Goal: Communication & Community: Answer question/provide support

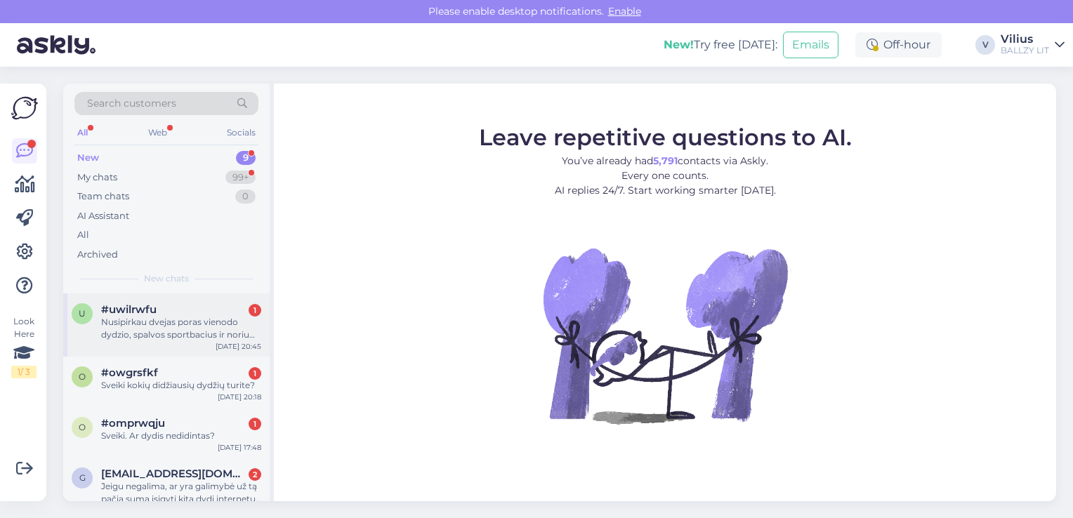
click at [188, 319] on div "Nusipirkau dvejas poras vienodo dydzio, spalvos sportbacius ir noriu vienus gra…" at bounding box center [181, 328] width 160 height 25
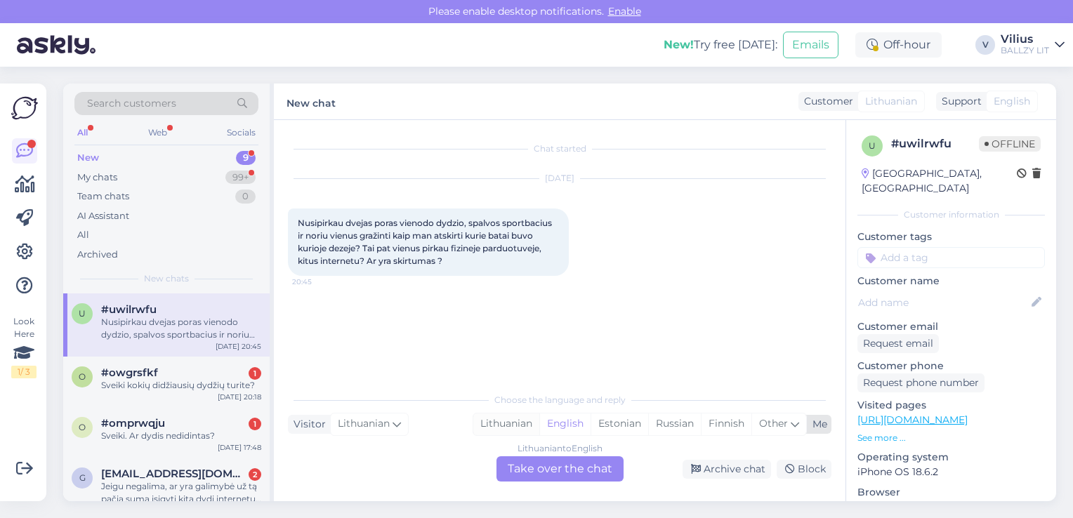
click at [516, 421] on div "Lithuanian" at bounding box center [506, 424] width 66 height 21
click at [559, 472] on div "Lithuanian to Lithuanian Take over the chat" at bounding box center [560, 469] width 127 height 25
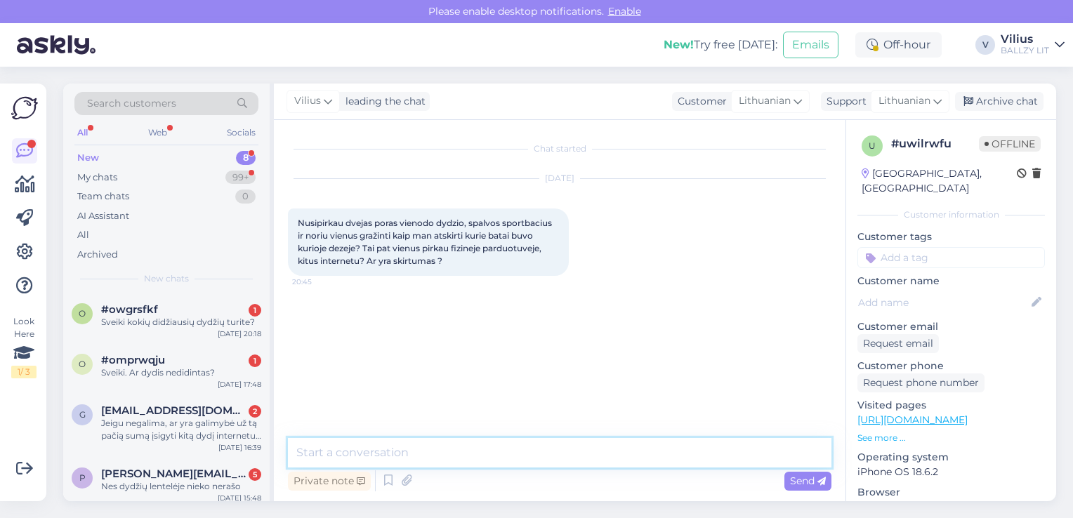
click at [561, 461] on textarea at bounding box center [560, 453] width 544 height 30
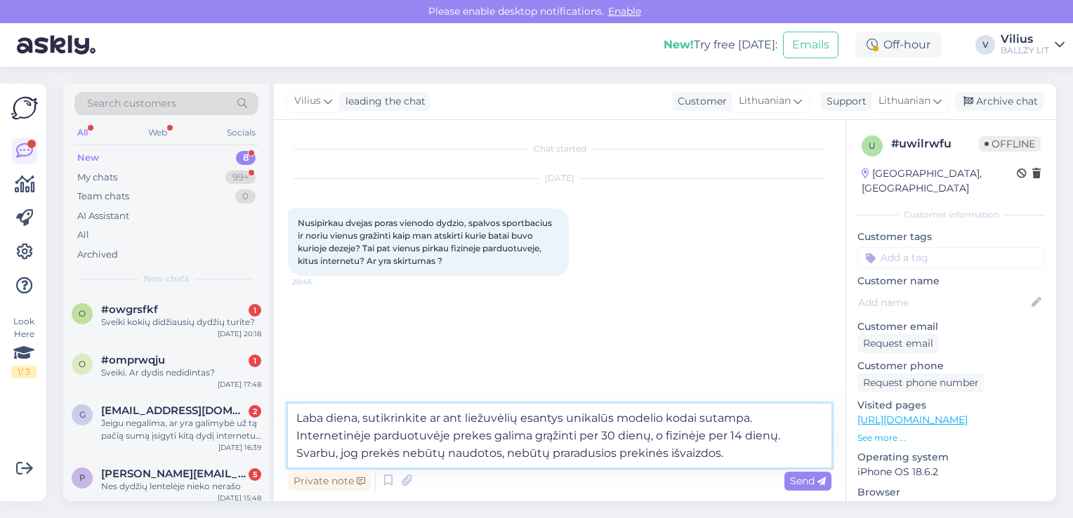
click at [648, 436] on textarea "Laba diena, sutikrinkite ar ant liežuvėlių esantys unikalūs modelio kodai sutam…" at bounding box center [560, 436] width 544 height 64
paste textarea "[URL][DOMAIN_NAME]"
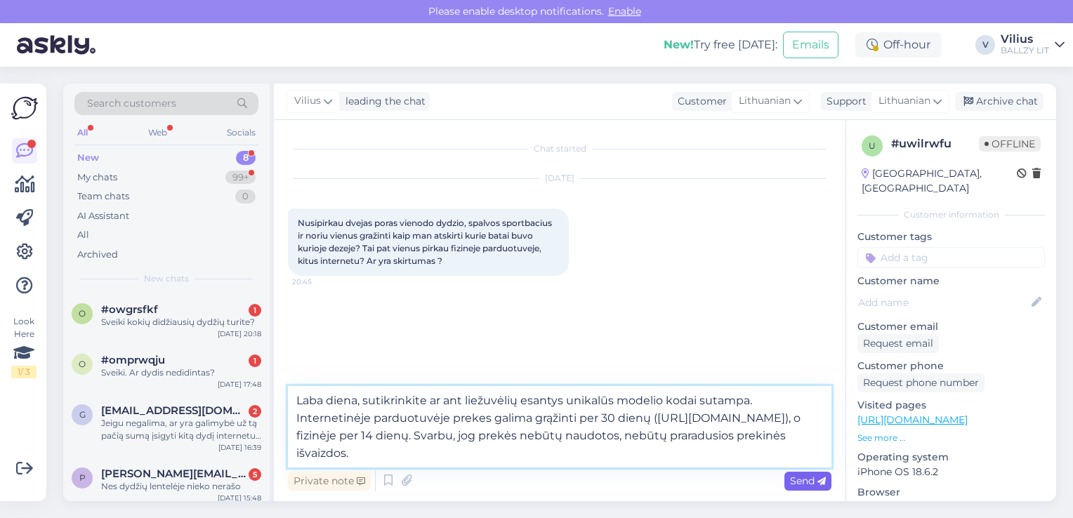
type textarea "Laba diena, sutikrinkite ar ant liežuvėlių esantys unikalūs modelio kodai sutam…"
click at [804, 487] on span "Send" at bounding box center [808, 481] width 36 height 13
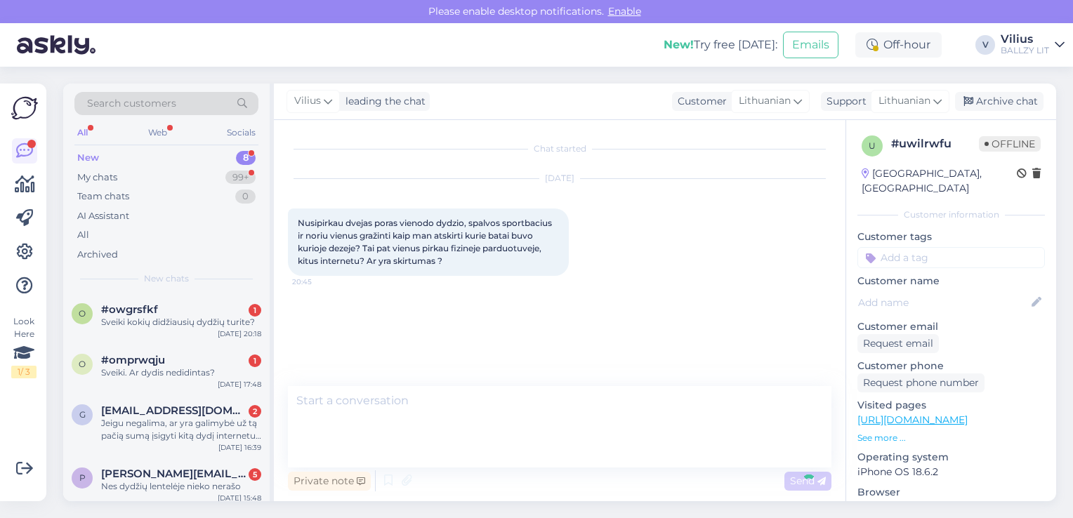
scroll to position [6, 0]
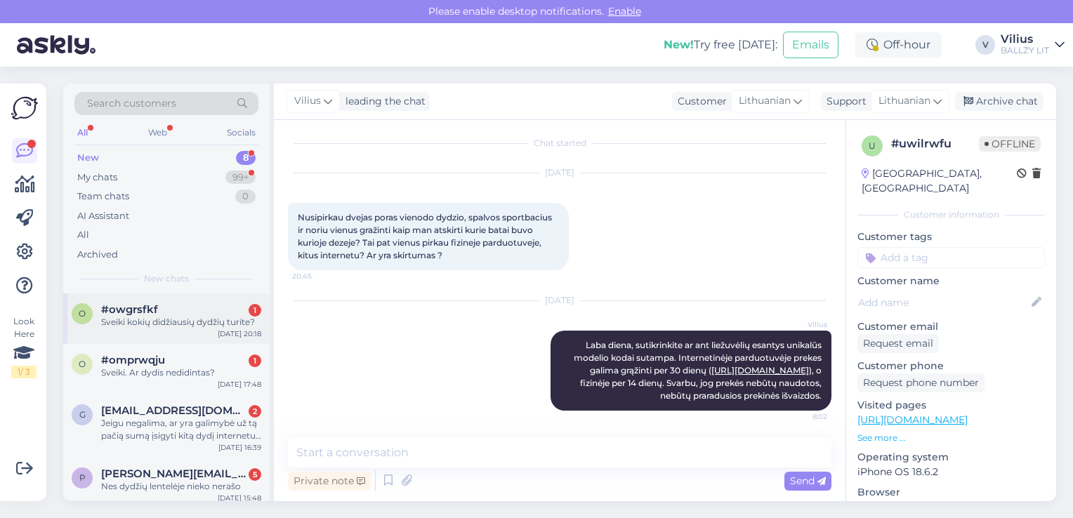
click at [158, 325] on div "Sveiki kokių didžiausių dydžių turite?" at bounding box center [181, 322] width 160 height 13
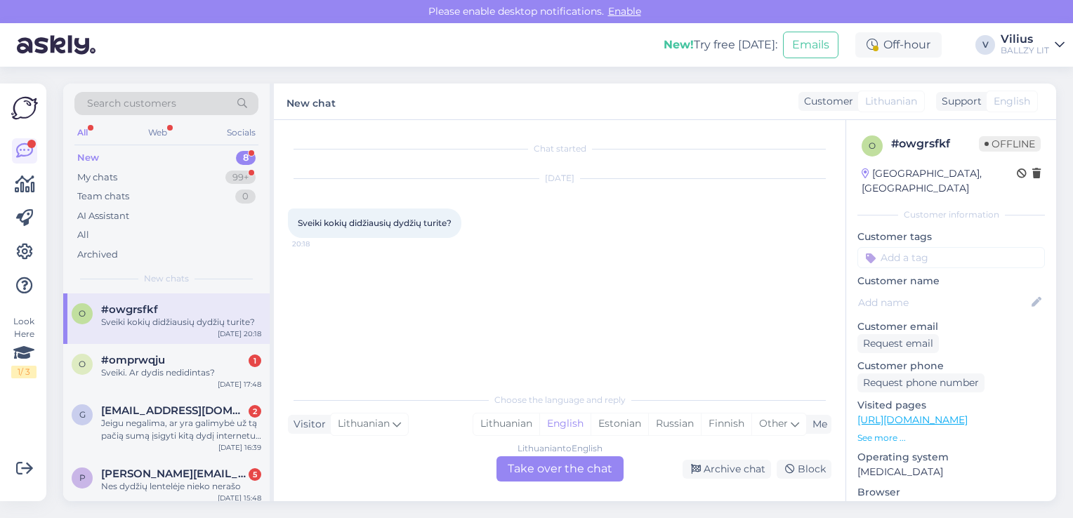
scroll to position [0, 0]
click at [499, 426] on div "Lithuanian" at bounding box center [506, 424] width 66 height 21
click at [528, 468] on div "Lithuanian to Lithuanian Take over the chat" at bounding box center [560, 469] width 127 height 25
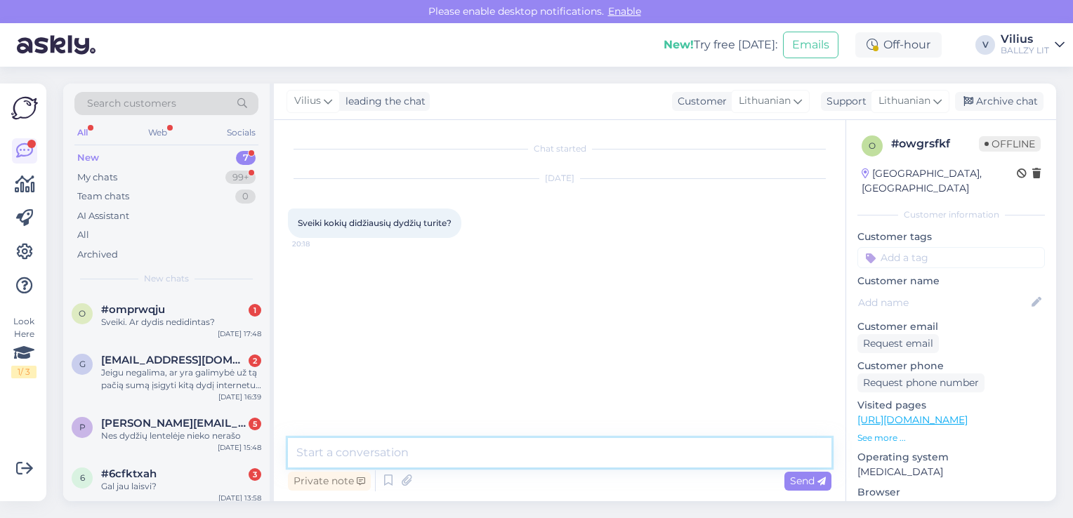
click at [496, 457] on textarea at bounding box center [560, 453] width 544 height 30
type textarea "Laba diena, 49.5, taip pat vieną Converse modelį 50 dydžio."
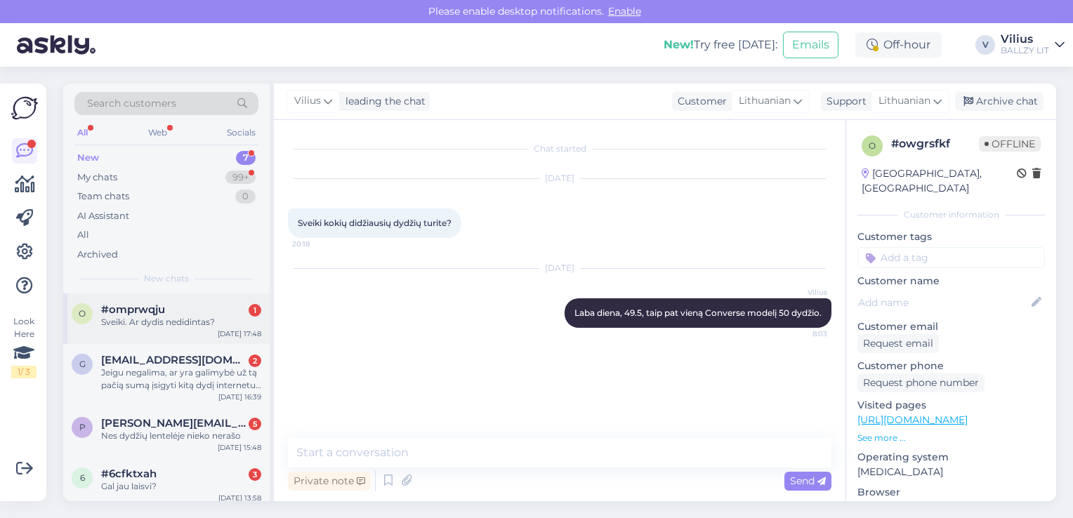
click at [169, 319] on div "Sveiki. Ar dydis nedidintas?" at bounding box center [181, 322] width 160 height 13
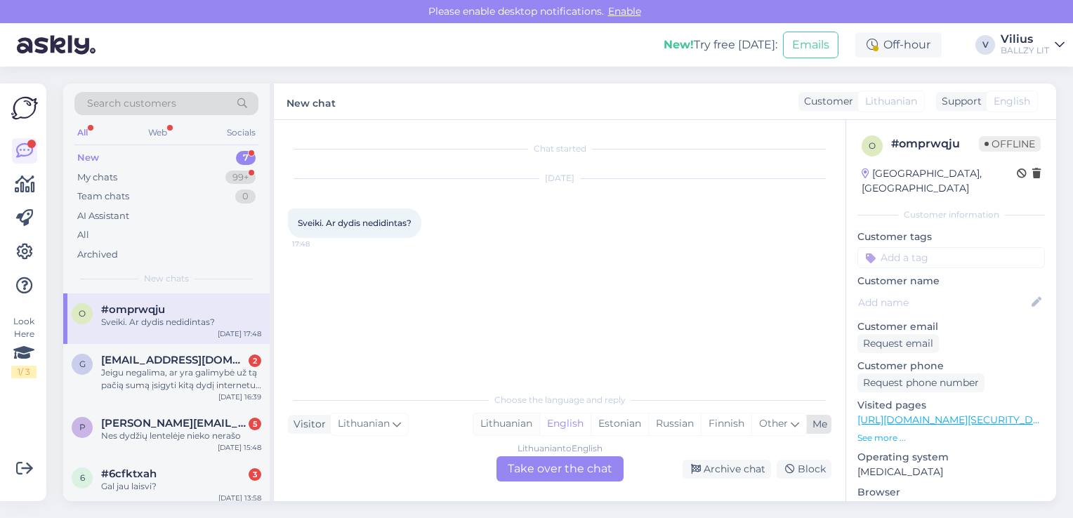
click at [511, 421] on div "Lithuanian" at bounding box center [506, 424] width 66 height 21
click at [551, 477] on div "Lithuanian to Lithuanian Take over the chat" at bounding box center [560, 469] width 127 height 25
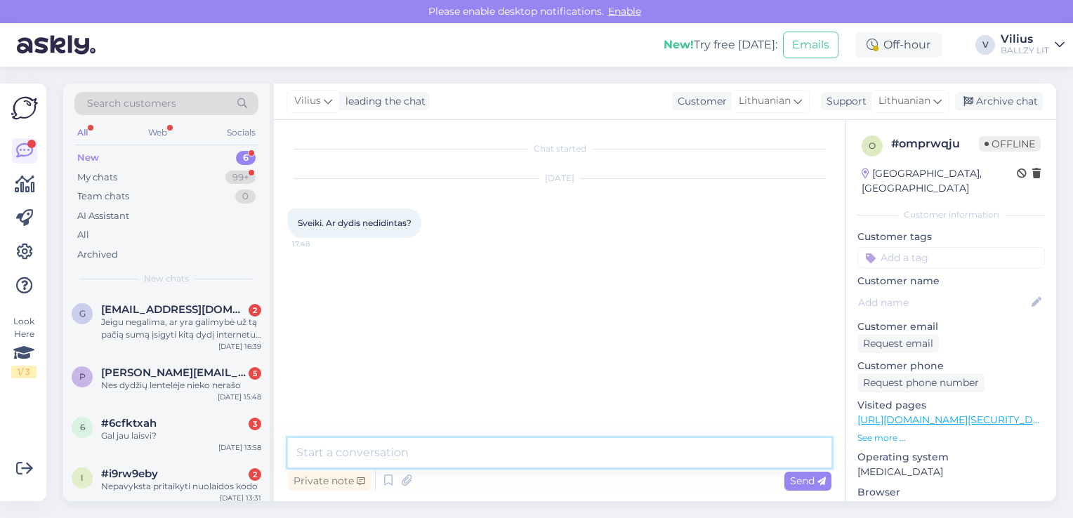
click at [520, 461] on textarea at bounding box center [560, 453] width 544 height 30
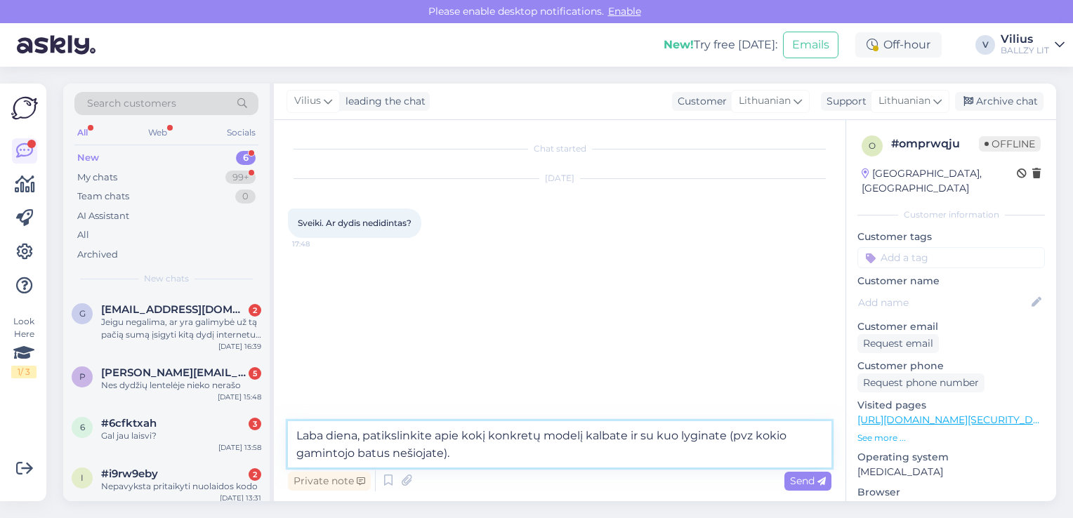
click at [443, 454] on textarea "Laba diena, patikslinkite apie kokį konkretų modelį kalbate ir su kuo lyginate …" at bounding box center [560, 444] width 544 height 46
type textarea "Laba diena, patikslinkite apie kokį konkretų modelį kalbate ir su kuo lyginate …"
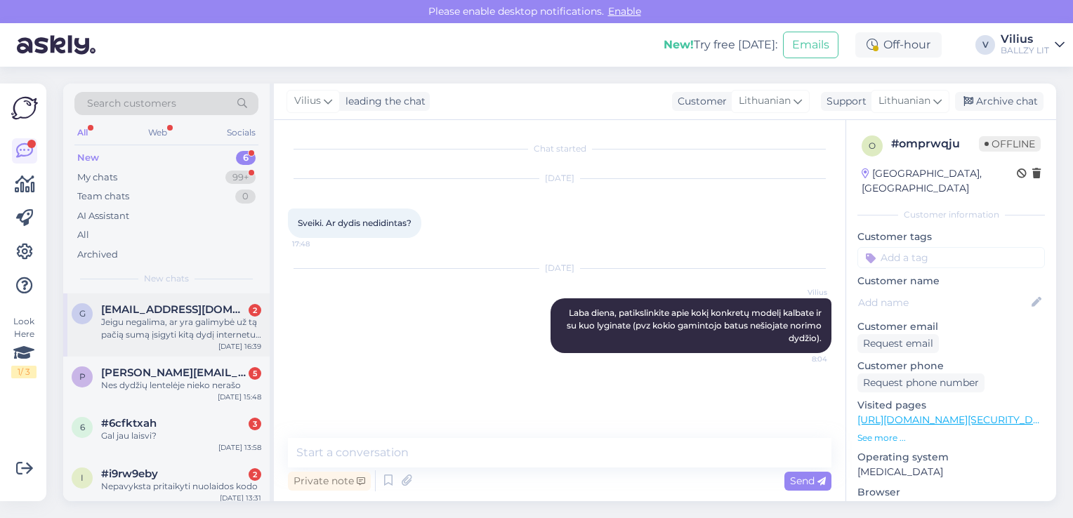
click at [190, 347] on div "g gaudvile.k@gmail.com 2 Jeigu negalima, ar yra galimybė už tą pačią sumą įsigy…" at bounding box center [166, 325] width 207 height 63
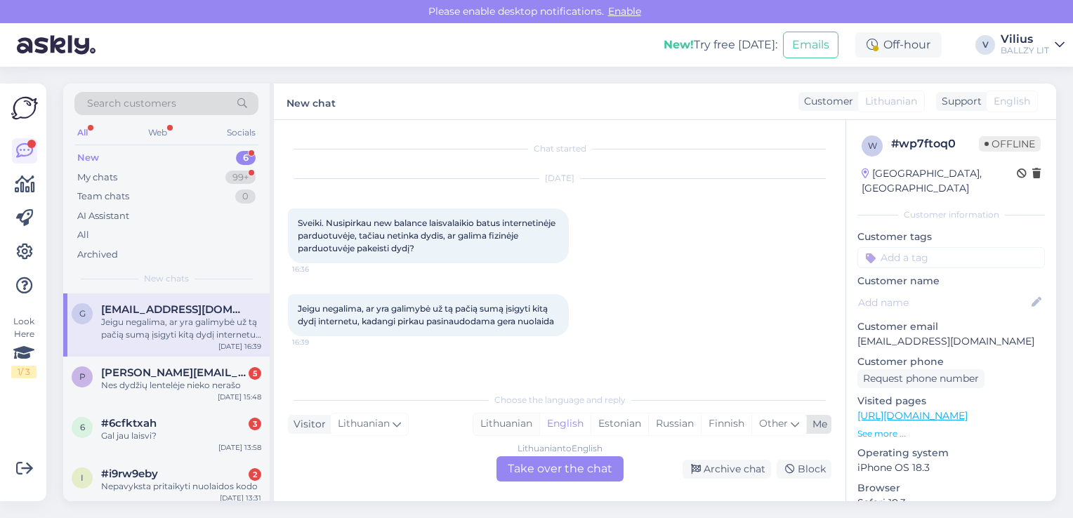
click at [500, 425] on div "Lithuanian" at bounding box center [506, 424] width 66 height 21
click at [547, 471] on div "Lithuanian to Lithuanian Take over the chat" at bounding box center [560, 469] width 127 height 25
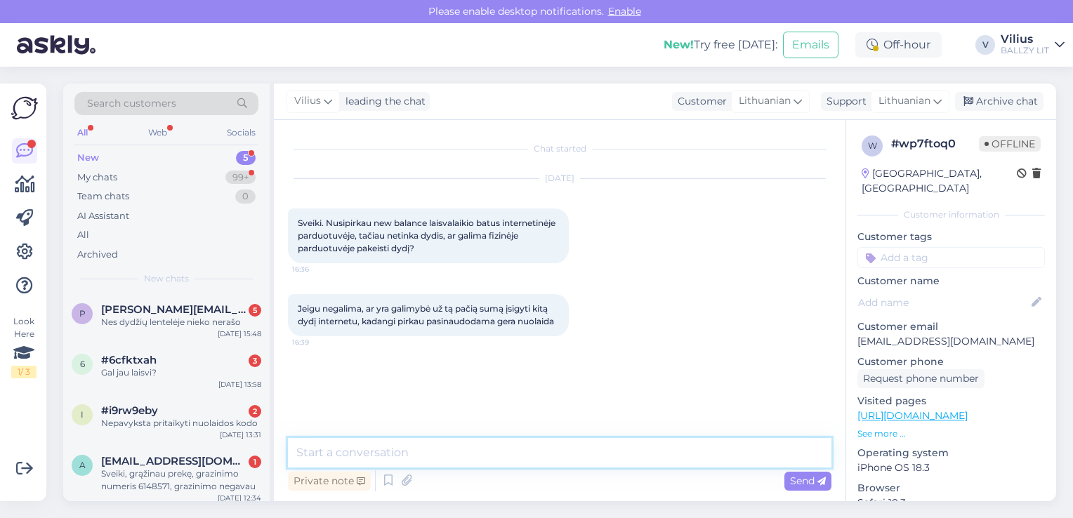
click at [514, 459] on textarea at bounding box center [560, 453] width 544 height 30
click at [551, 452] on textarea "Laba diena, fizinėje parduotuvėje internetinių užsakymų grąžinti negalima." at bounding box center [560, 453] width 544 height 30
click at [744, 454] on textarea "Laba diena, fizinėje parduotuvėje internetinių užsakymų grąžinti negalima." at bounding box center [560, 453] width 544 height 30
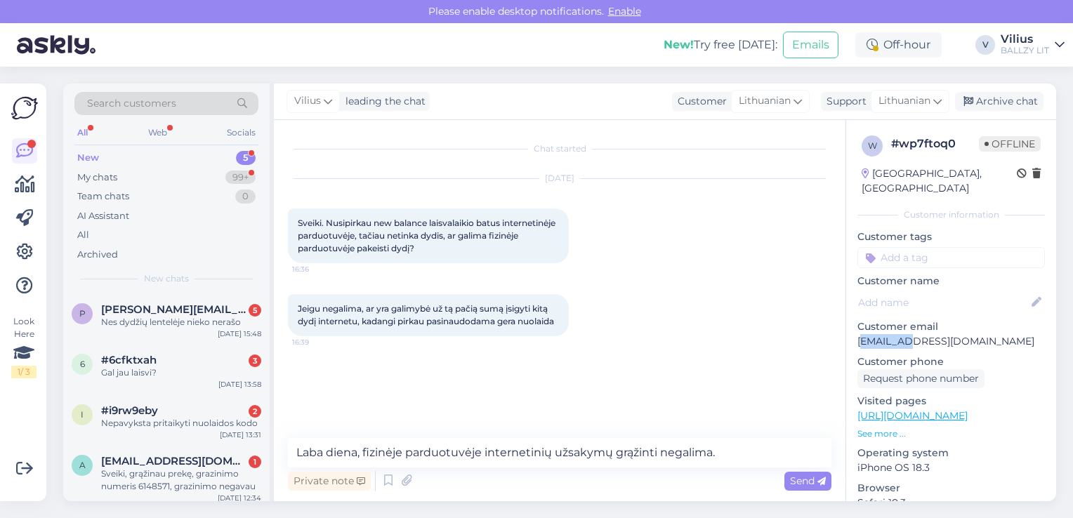
drag, startPoint x: 860, startPoint y: 327, endPoint x: 902, endPoint y: 325, distance: 41.5
click at [902, 334] on p "[EMAIL_ADDRESS][DOMAIN_NAME]" at bounding box center [952, 341] width 188 height 15
drag, startPoint x: 902, startPoint y: 325, endPoint x: 965, endPoint y: 331, distance: 63.5
click at [965, 331] on div "w # wp7ftoq0 Offline Lithuania, Vilnius Customer information Customer tags Cust…" at bounding box center [951, 416] width 210 height 592
copy p "[EMAIL_ADDRESS][DOMAIN_NAME]"
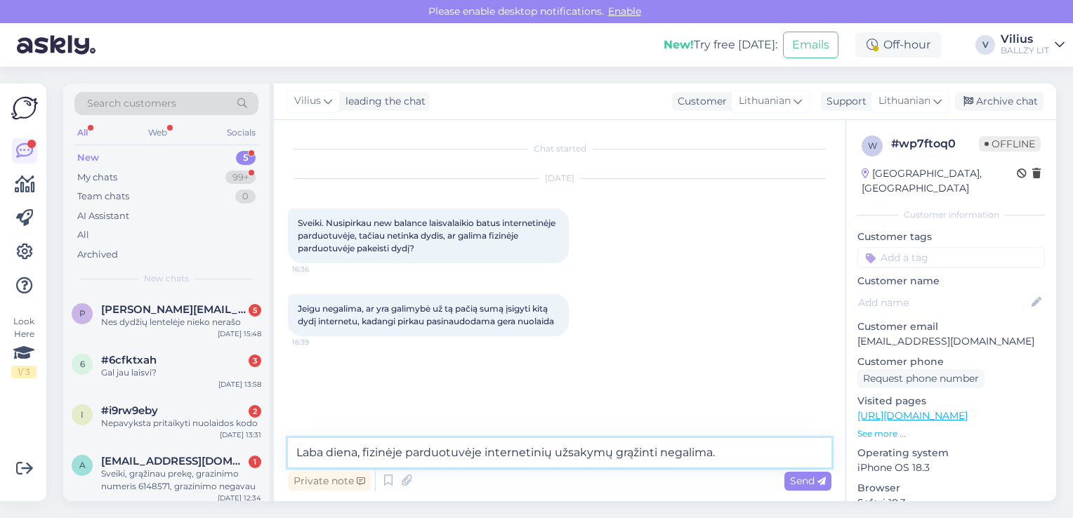
click at [726, 454] on textarea "Laba diena, fizinėje parduotuvėje internetinių užsakymų grąžinti negalima." at bounding box center [560, 453] width 544 height 30
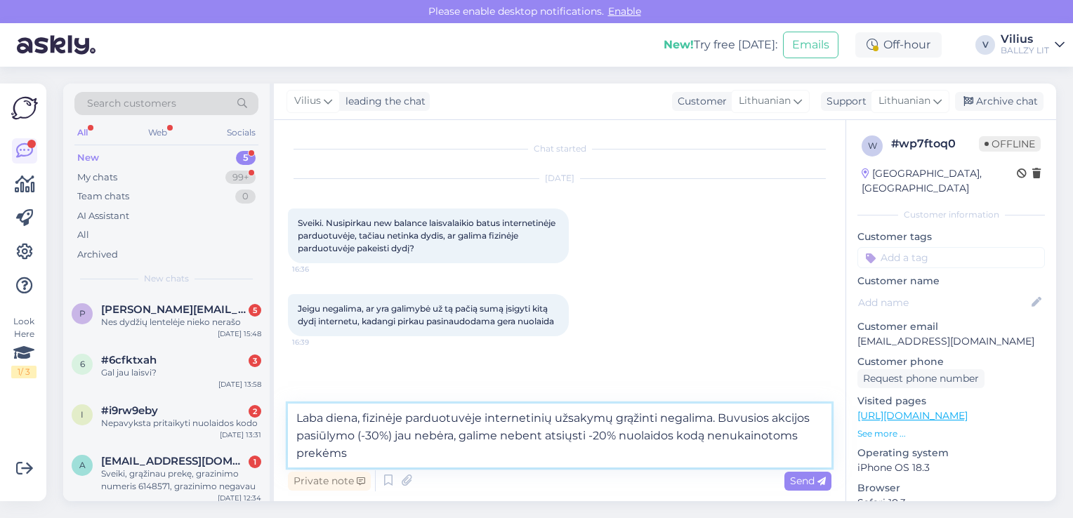
type textarea "Laba diena, fizinėje parduotuvėje internetinių užsakymų grąžinti negalima. Buvu…"
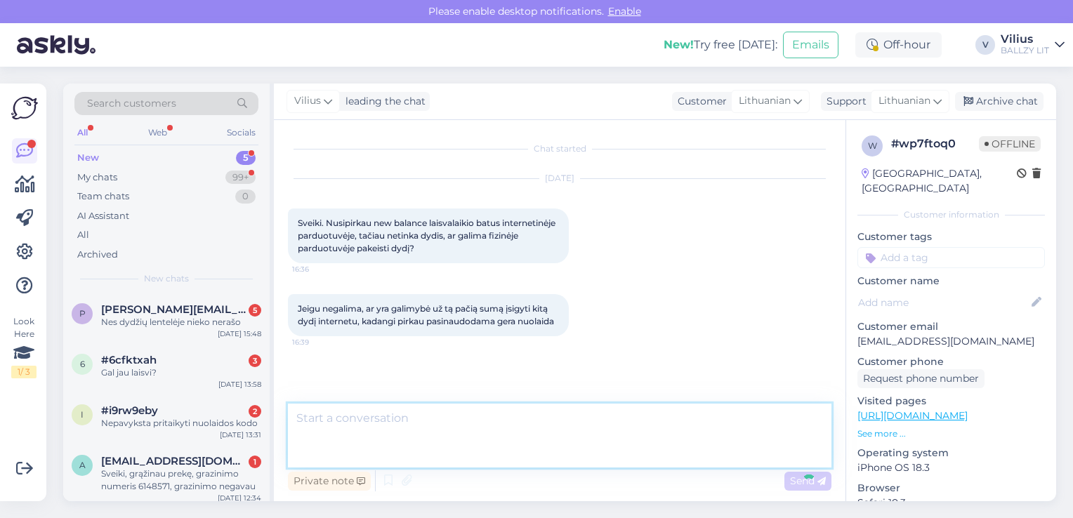
scroll to position [67, 0]
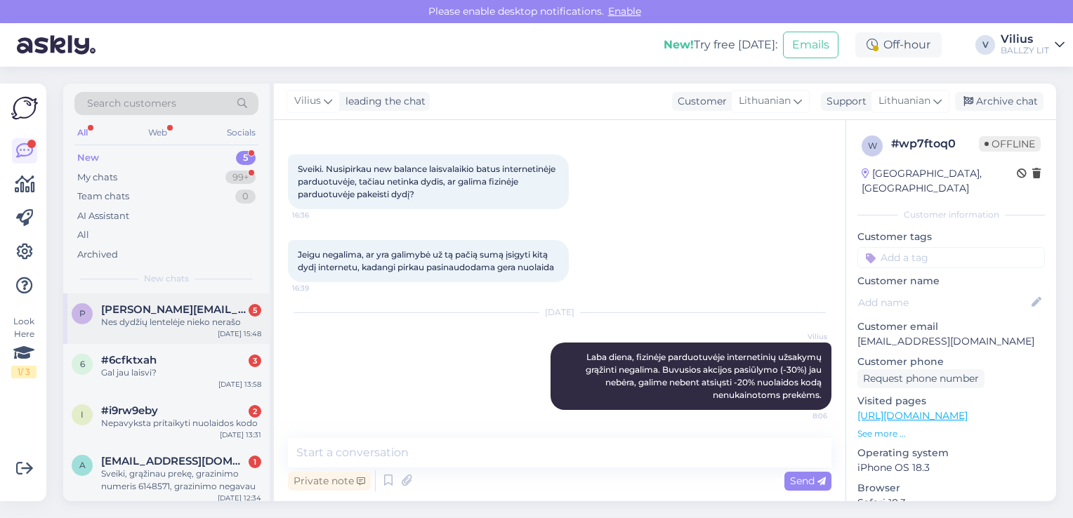
click at [158, 320] on div "Nes dydžių lentelėje nieko nerašo" at bounding box center [181, 322] width 160 height 13
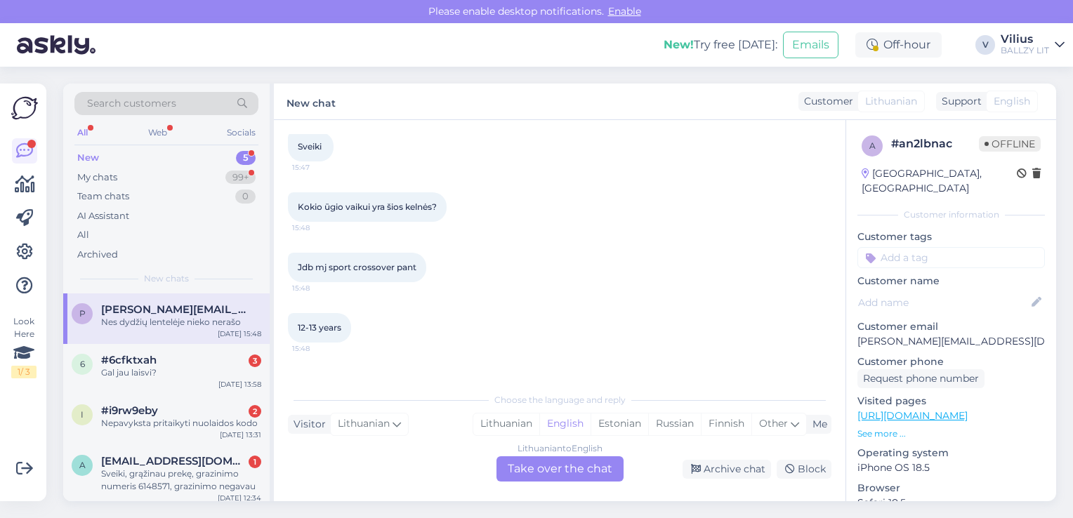
scroll to position [122, 0]
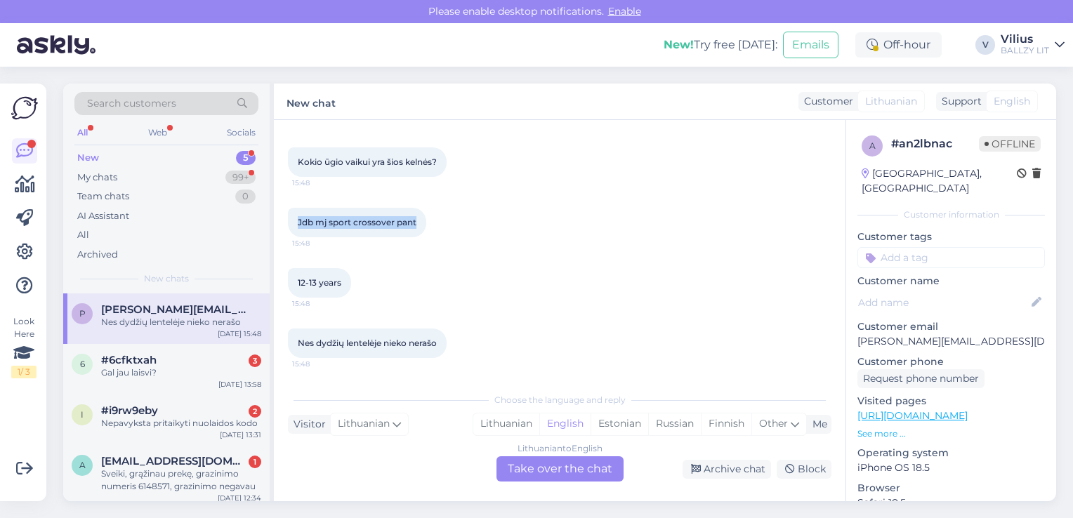
drag, startPoint x: 295, startPoint y: 221, endPoint x: 417, endPoint y: 225, distance: 122.3
click at [417, 225] on div "Jdb mj sport crossover pant 15:48" at bounding box center [357, 223] width 138 height 30
copy span "Jdb mj sport crossover pant"
click at [509, 423] on div "Lithuanian" at bounding box center [506, 424] width 66 height 21
click at [539, 464] on div "Lithuanian to Lithuanian Take over the chat" at bounding box center [560, 469] width 127 height 25
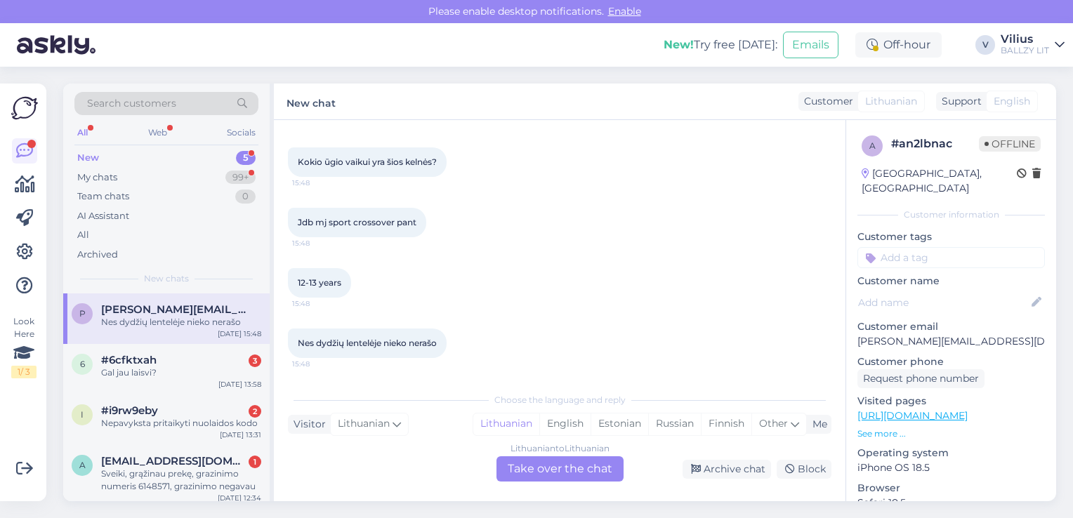
scroll to position [70, 0]
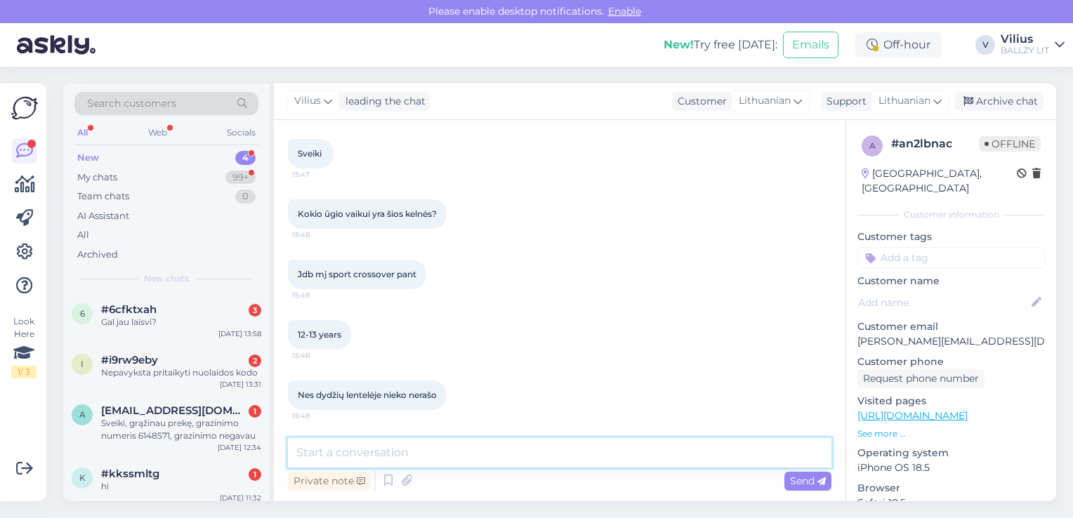
click at [508, 457] on textarea at bounding box center [560, 453] width 544 height 30
type textarea "Laba diena, gamintojas nurodo tokią informaciją:"
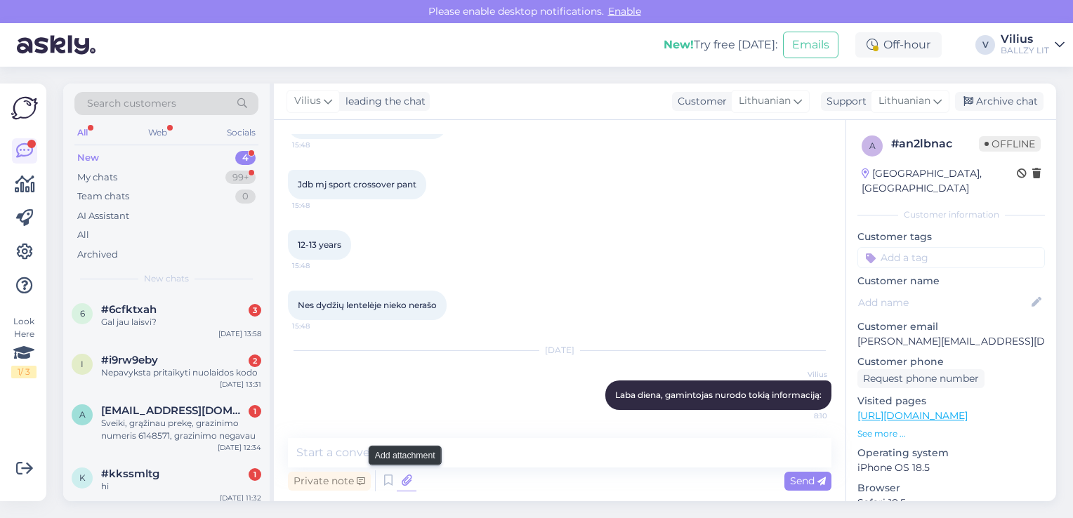
click at [404, 473] on icon at bounding box center [407, 481] width 20 height 21
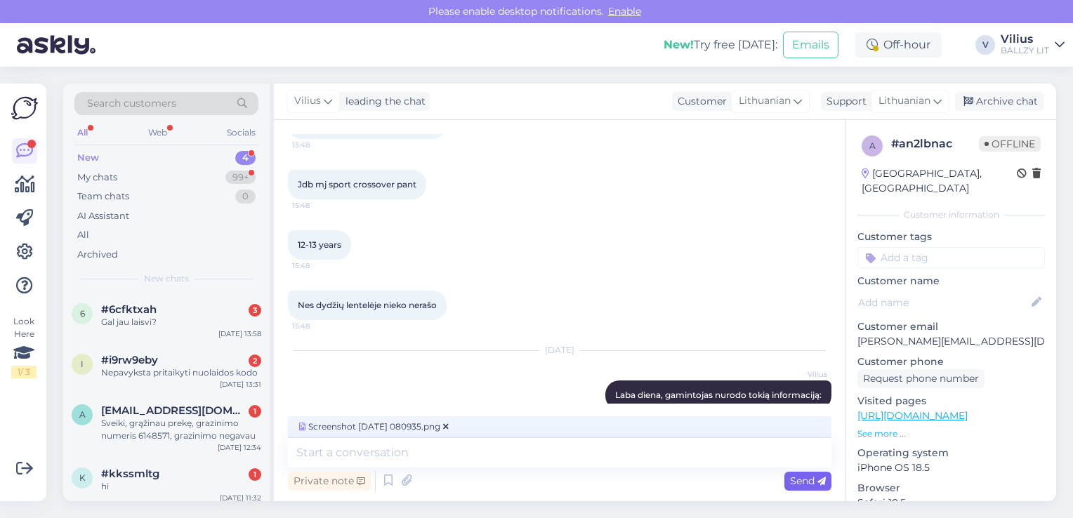
click at [808, 485] on span "Send" at bounding box center [808, 481] width 36 height 13
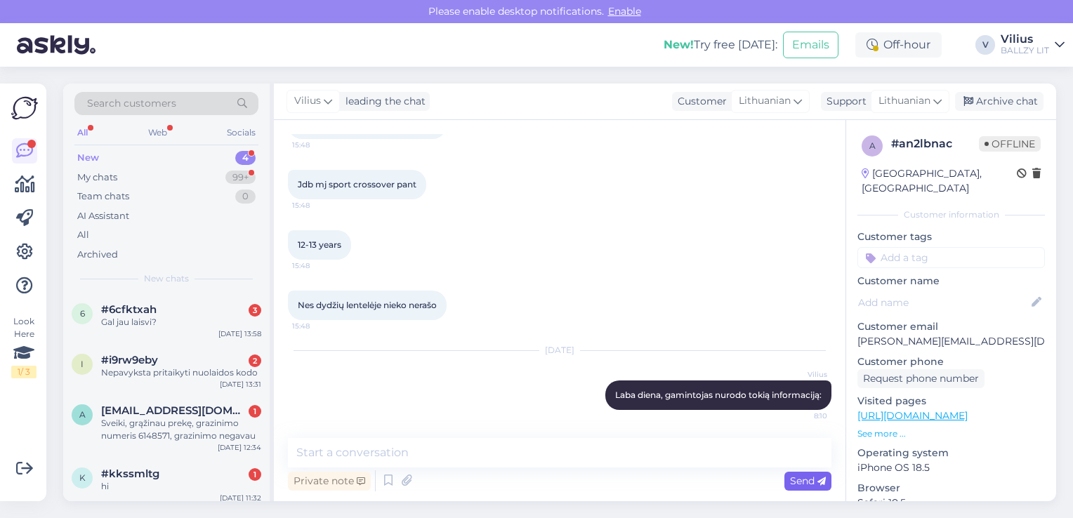
scroll to position [247, 0]
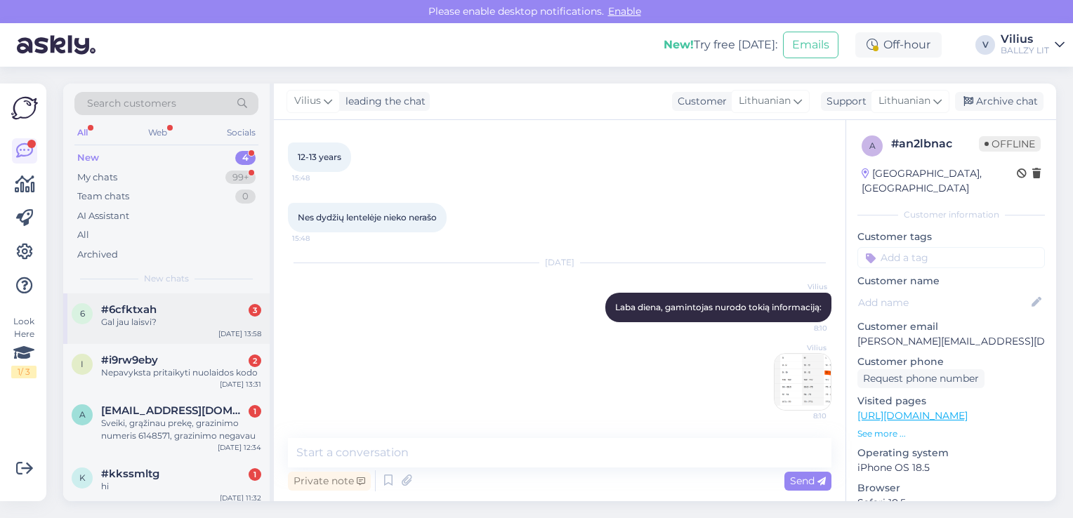
click at [185, 330] on div "6 #6cfktxah 3 Gal jau laisvi? Sep 10 13:58" at bounding box center [166, 319] width 207 height 51
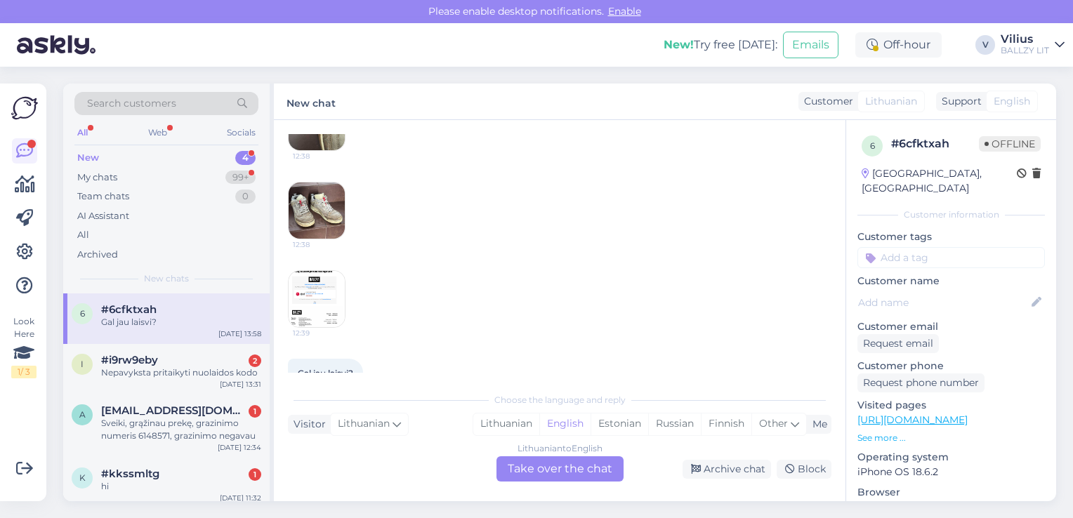
scroll to position [469, 0]
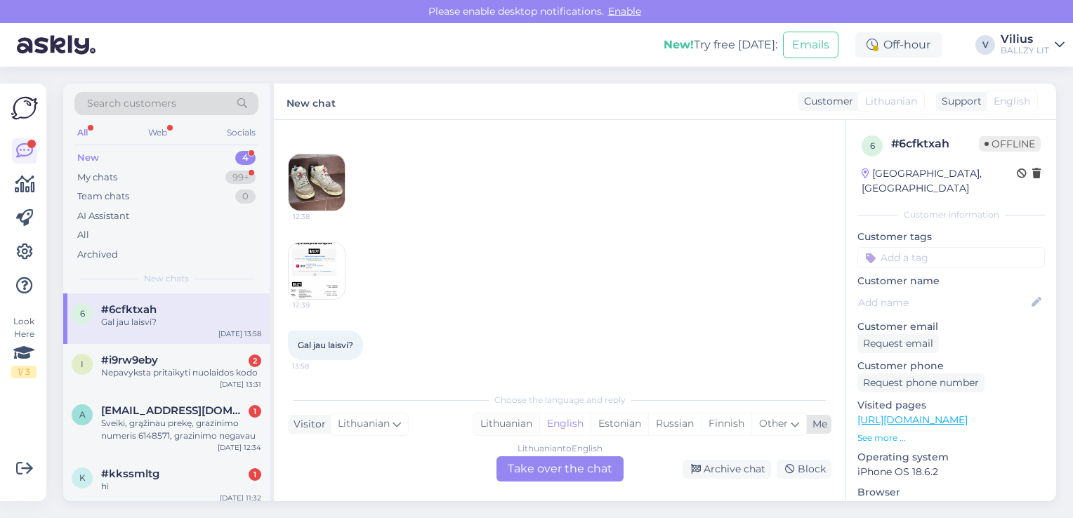
click at [483, 424] on div "Lithuanian" at bounding box center [506, 424] width 66 height 21
click at [541, 471] on div "Lithuanian to Lithuanian Take over the chat" at bounding box center [560, 469] width 127 height 25
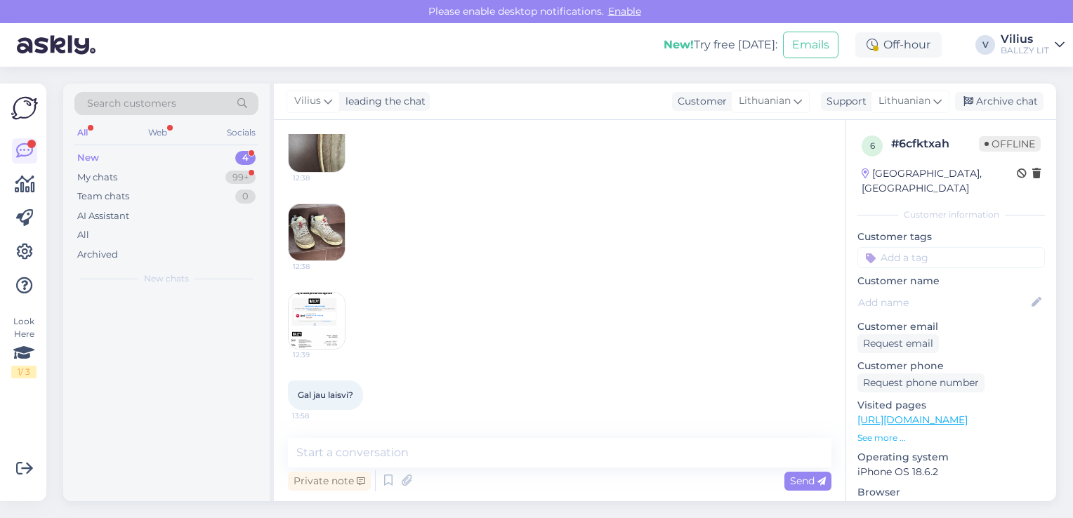
scroll to position [417, 0]
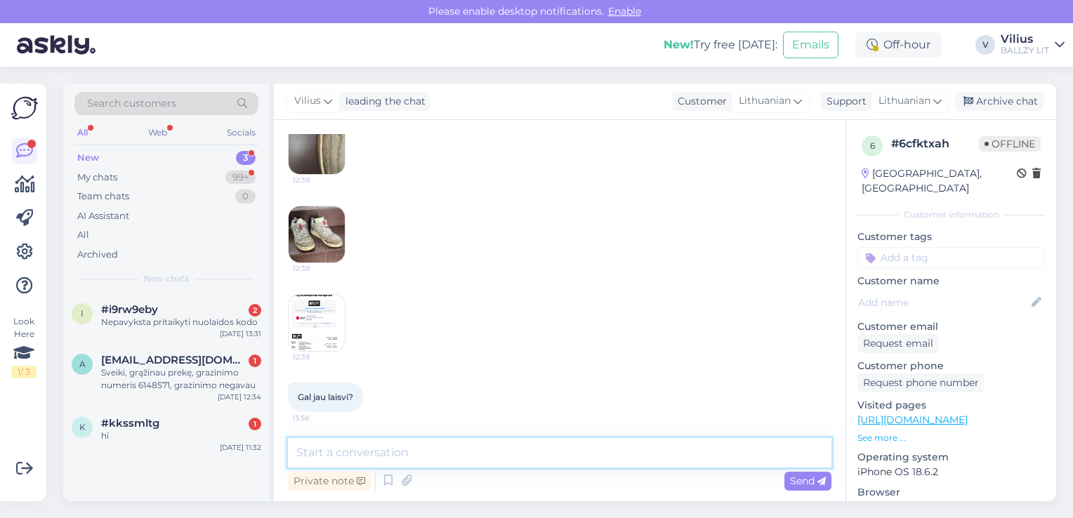
click at [509, 454] on textarea at bounding box center [560, 453] width 544 height 30
paste textarea "Laba diena, kilus abejonių dėl internetinėje parduotuvėje pirktos prekės kokybė…"
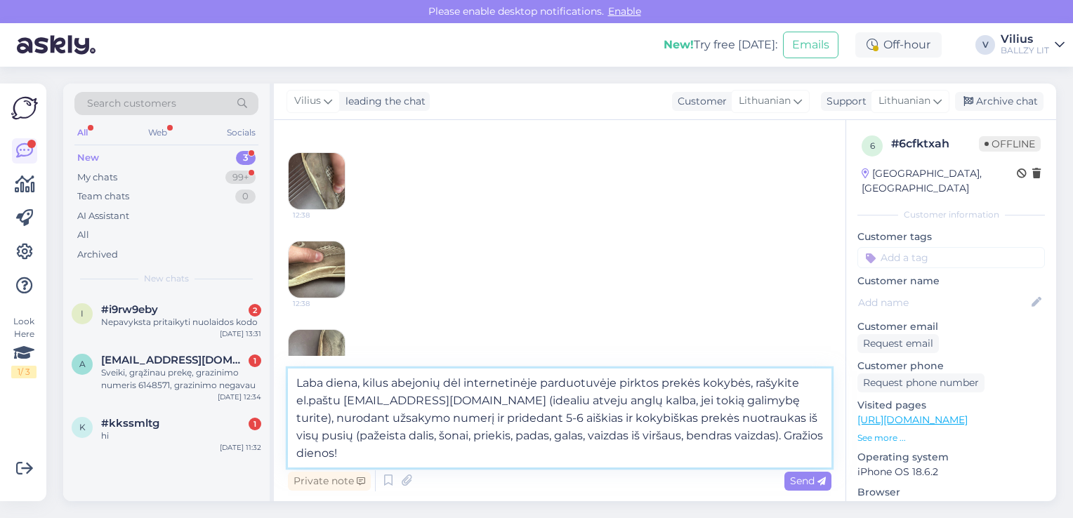
scroll to position [17, 0]
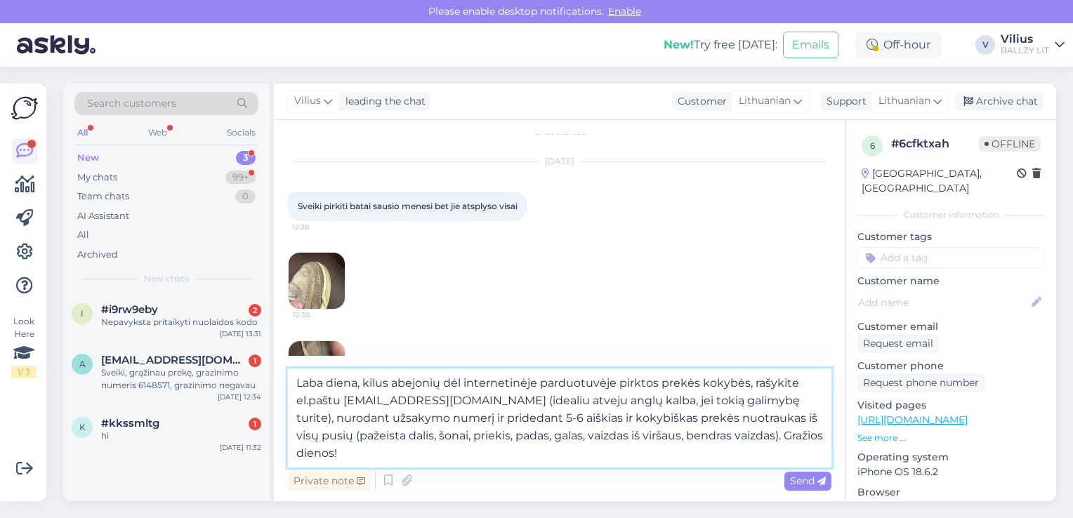
type textarea "Laba diena, kilus abejonių dėl internetinėje parduotuvėje pirktos prekės kokybė…"
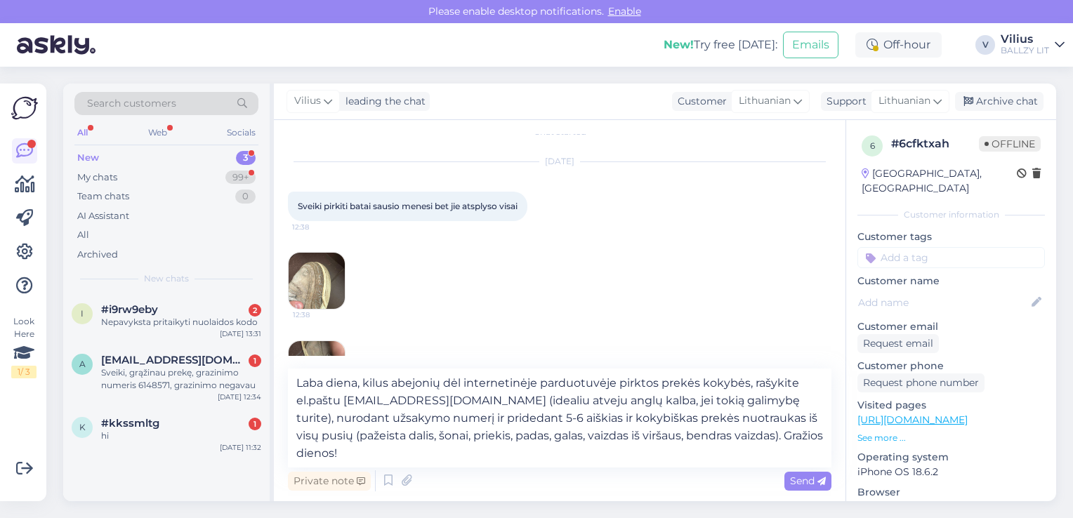
click at [314, 289] on img at bounding box center [317, 281] width 56 height 56
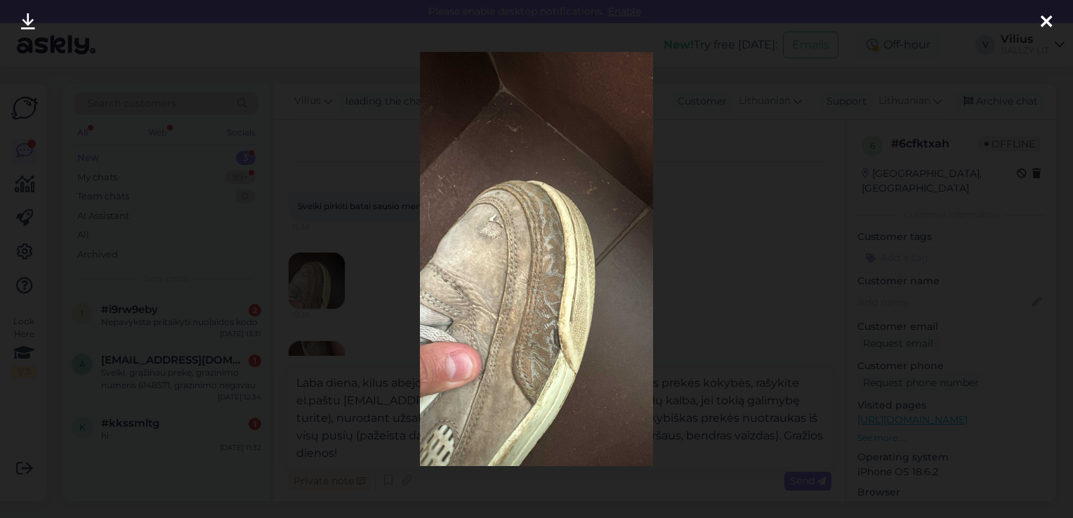
click at [637, 301] on img at bounding box center [536, 259] width 233 height 414
click at [323, 347] on div at bounding box center [536, 259] width 1073 height 518
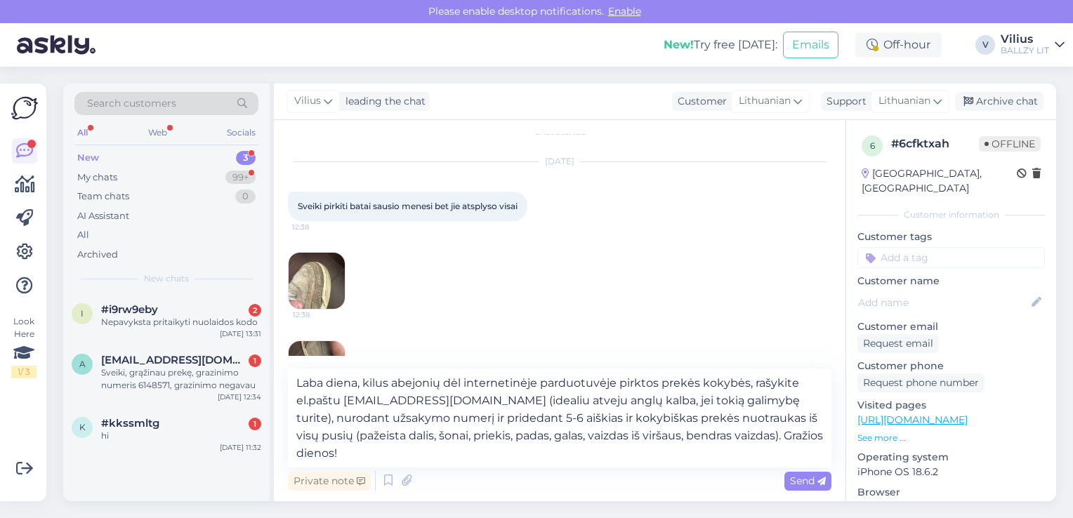
click at [323, 347] on img at bounding box center [317, 369] width 56 height 56
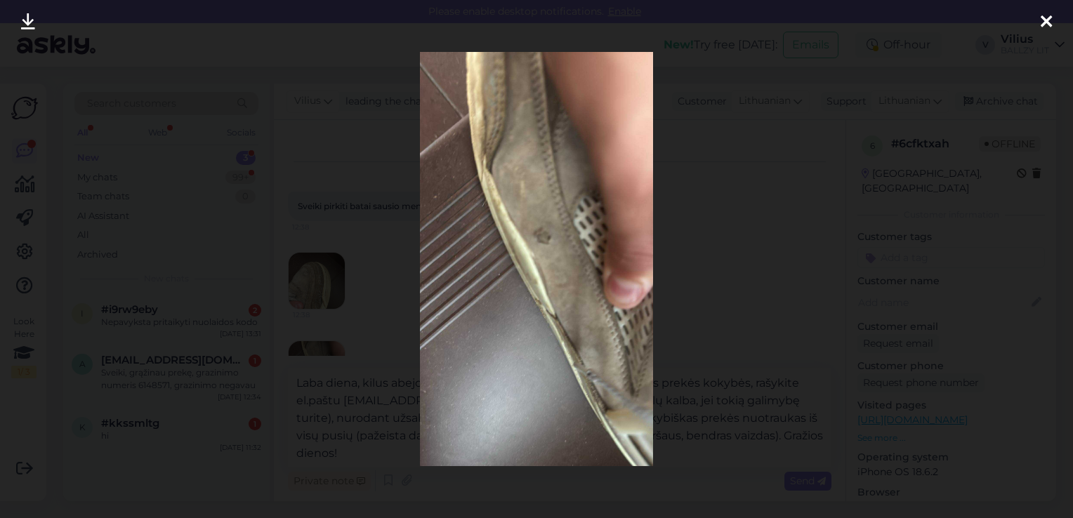
click at [322, 258] on div at bounding box center [536, 259] width 1073 height 518
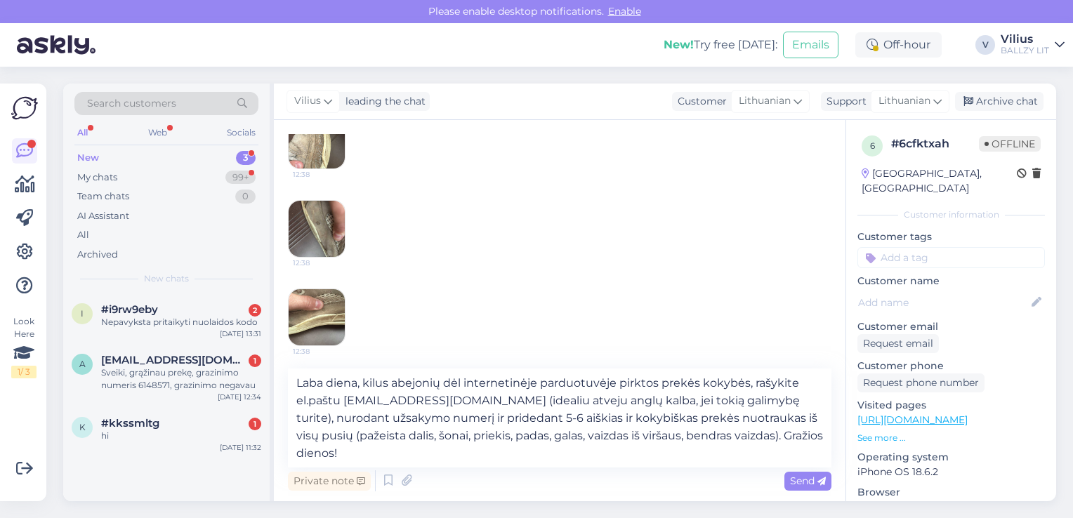
scroll to position [258, 0]
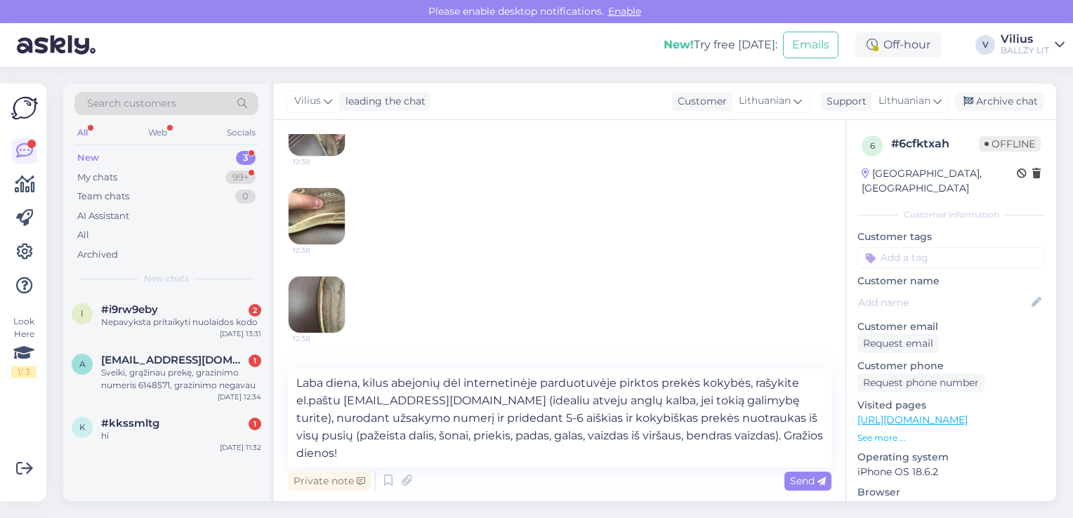
click at [329, 294] on img at bounding box center [317, 305] width 56 height 56
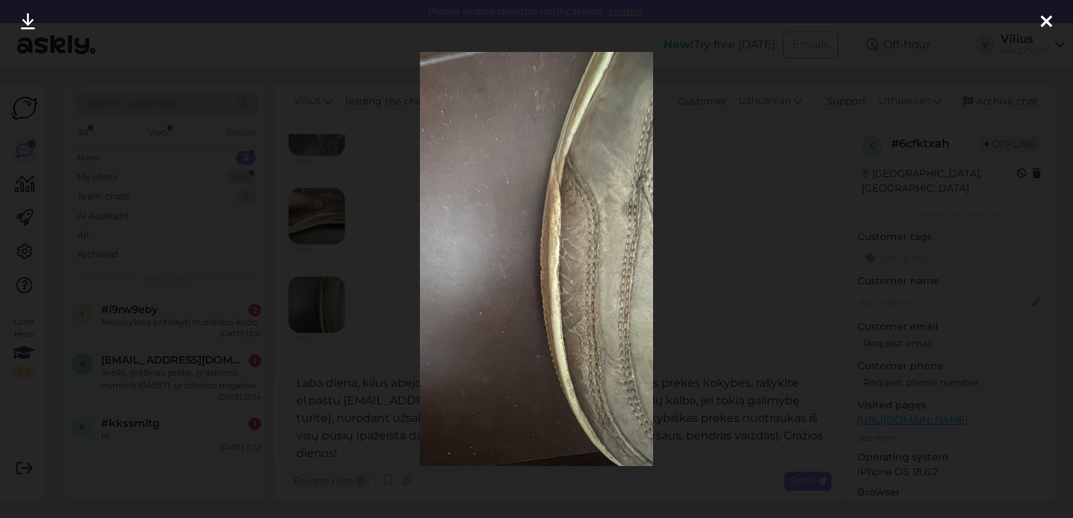
click at [345, 181] on div at bounding box center [536, 259] width 1073 height 518
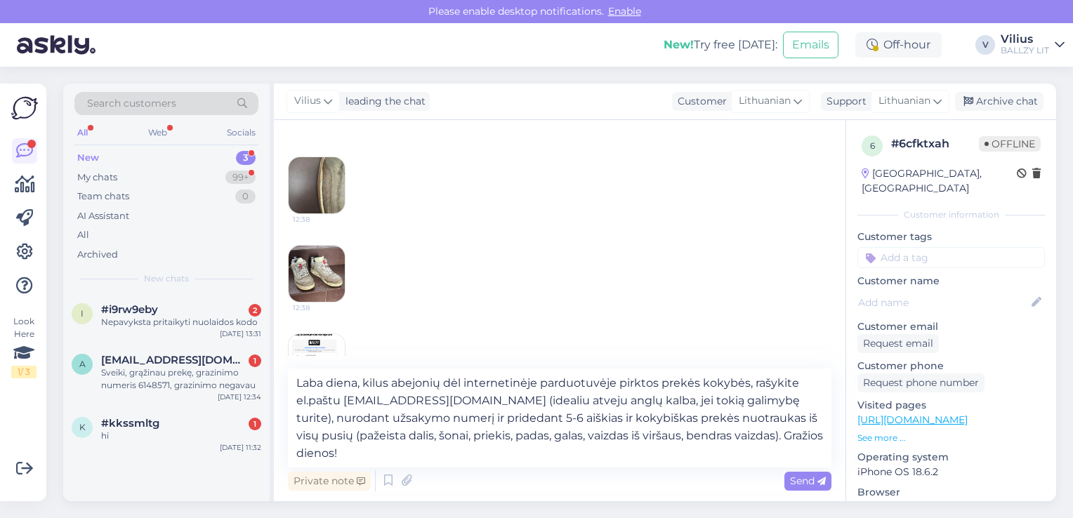
scroll to position [414, 0]
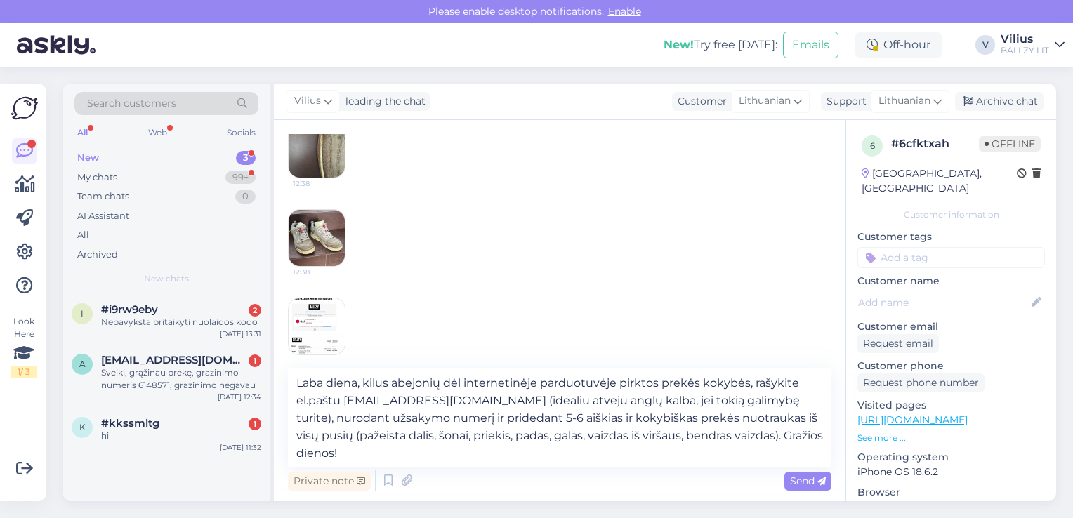
click at [323, 224] on img at bounding box center [317, 238] width 56 height 56
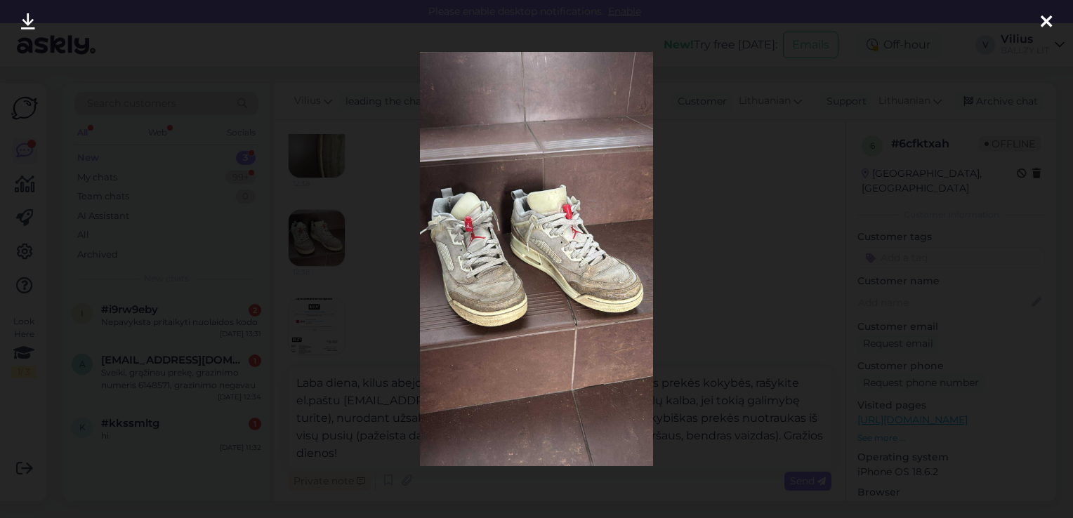
click at [362, 269] on div at bounding box center [536, 259] width 1073 height 518
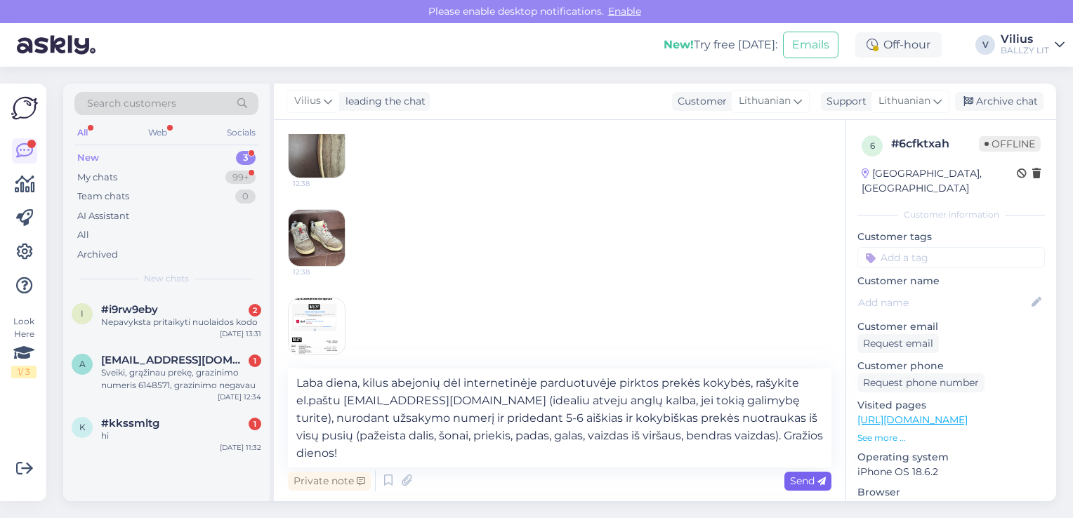
click at [804, 480] on span "Send" at bounding box center [808, 481] width 36 height 13
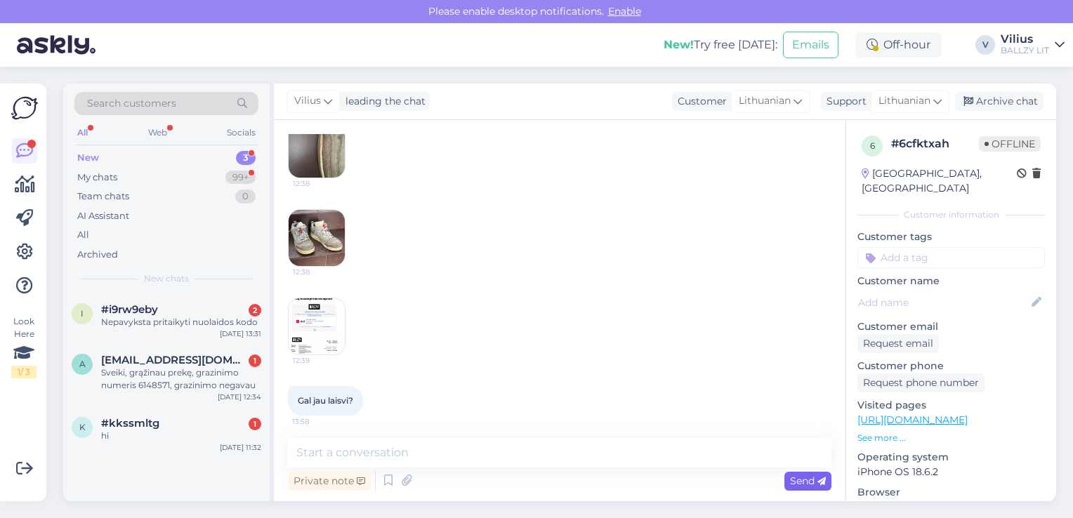
scroll to position [583, 0]
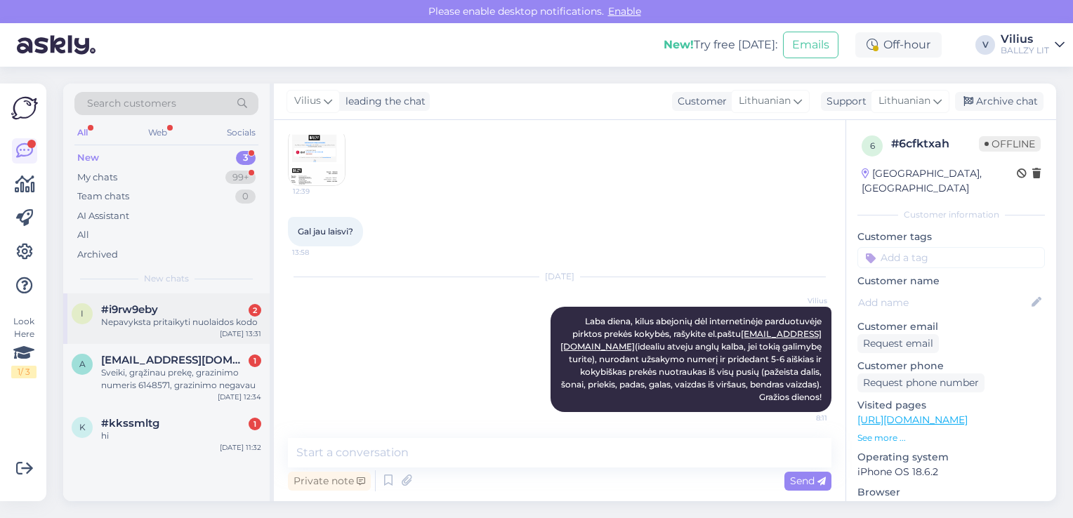
click at [196, 314] on div "#i9rw9eby 2" at bounding box center [181, 309] width 160 height 13
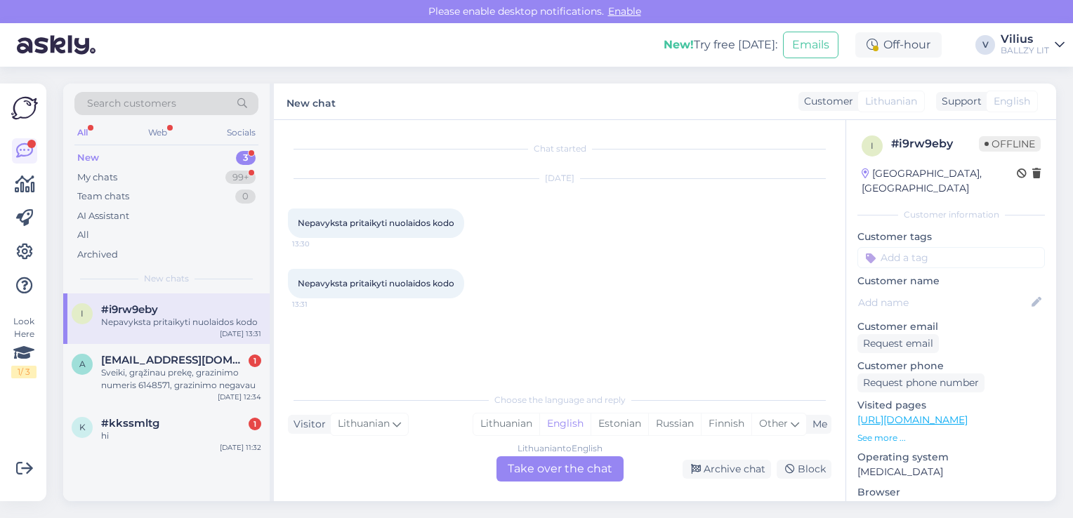
scroll to position [0, 0]
click at [529, 431] on div "Lithuanian" at bounding box center [506, 424] width 66 height 21
click at [561, 472] on div "Lithuanian to Lithuanian Take over the chat" at bounding box center [560, 469] width 127 height 25
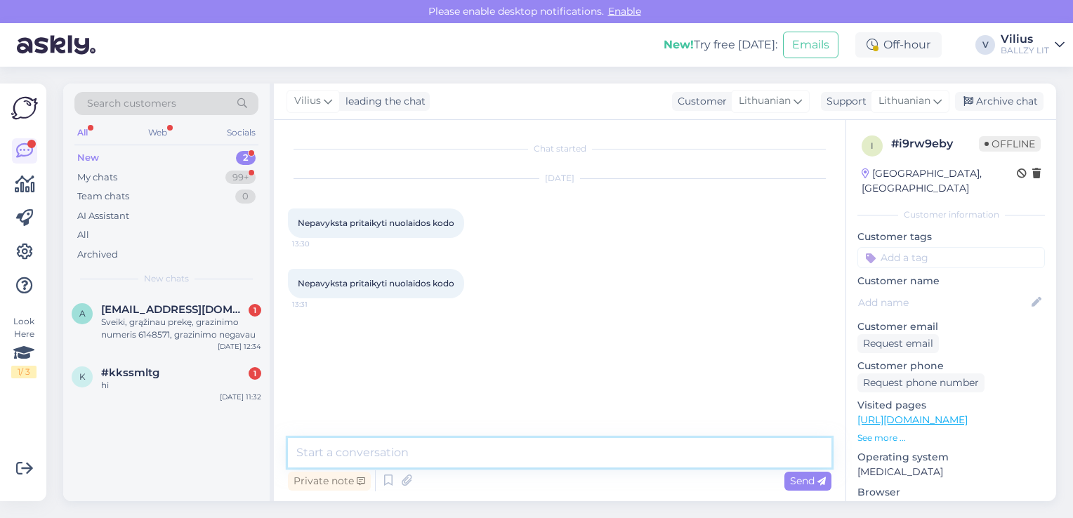
click at [526, 457] on textarea at bounding box center [560, 453] width 544 height 30
type textarea "Laba diena, patikslinkite apie kokį kodą kalbate, dėkojame."
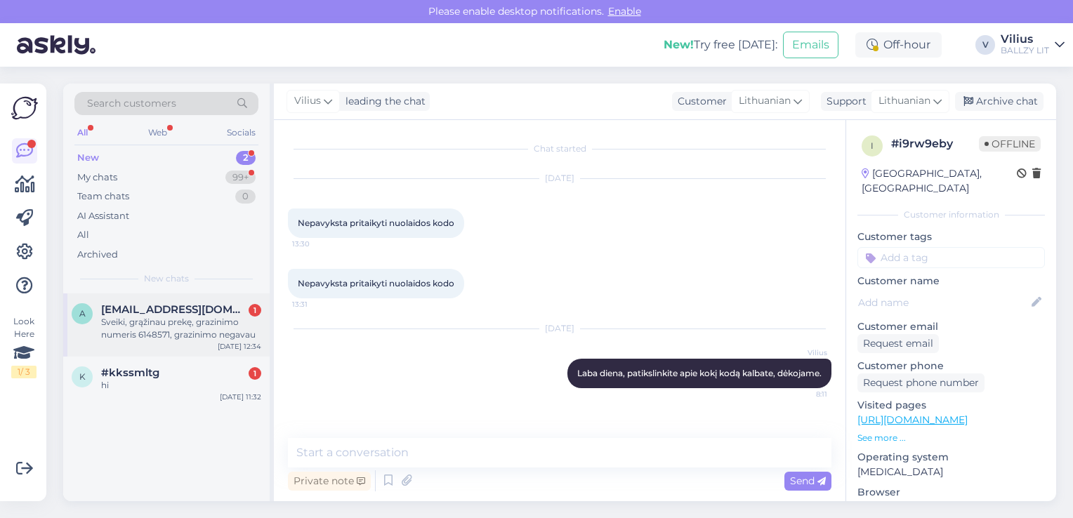
click at [211, 339] on div "Sveiki, grąžinau prekę, grazinimo numeris 6148571, grazinimo negavau" at bounding box center [181, 328] width 160 height 25
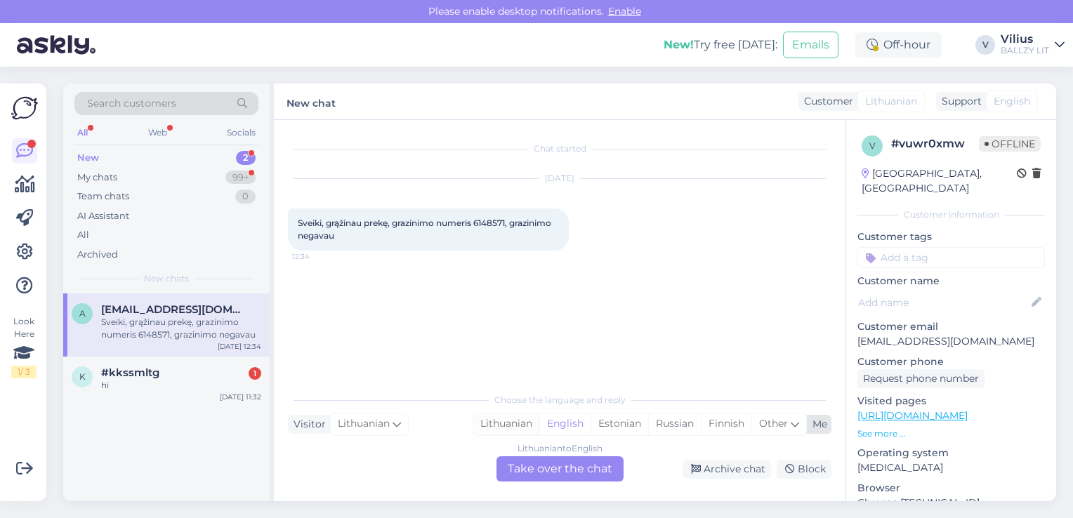
click at [511, 425] on div "Lithuanian" at bounding box center [506, 424] width 66 height 21
click at [547, 468] on div "Lithuanian to Lithuanian Take over the chat" at bounding box center [560, 469] width 127 height 25
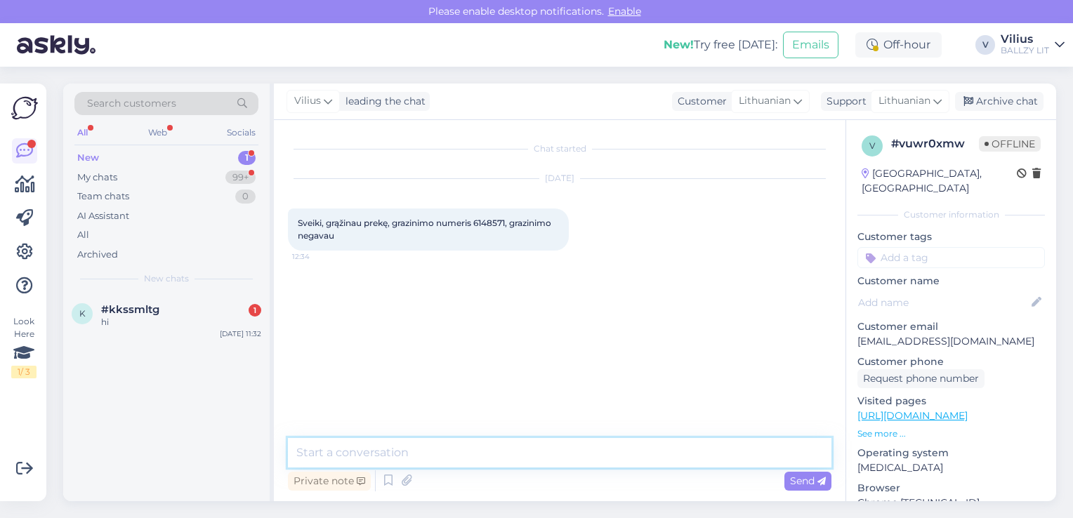
click at [520, 451] on textarea at bounding box center [560, 453] width 544 height 30
type textarea "Laba diena, grąžinimo procesas gali užtrukti iki 30 dienų:"
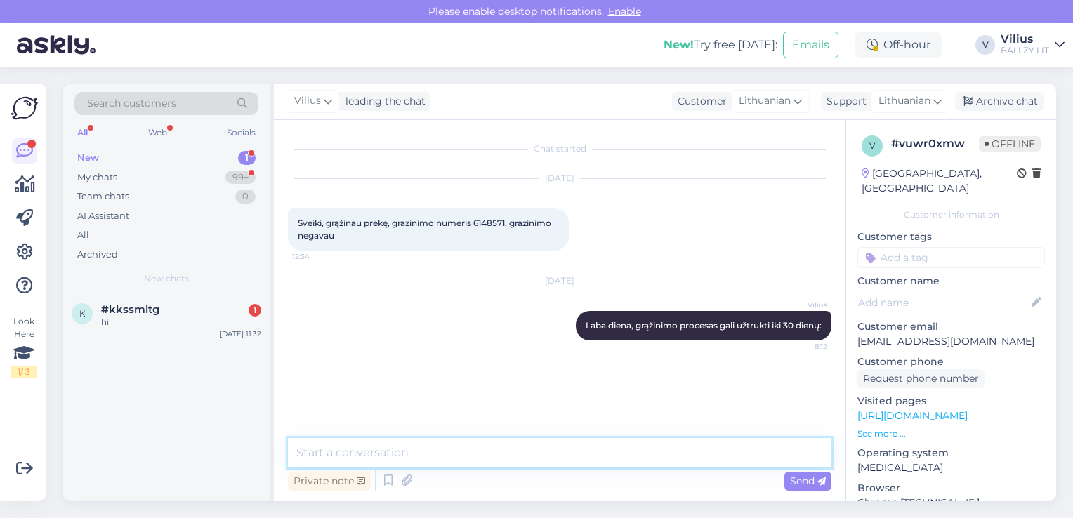
paste textarea "https://ballzy.eu/lt/shopping-help#returning"
type textarea "https://ballzy.eu/lt/shopping-help#returning"
paste textarea "Kada gausiu grąžinamą sumą už grąžintą prekę? Jūsų grąžinimo apdorojimas gali u…"
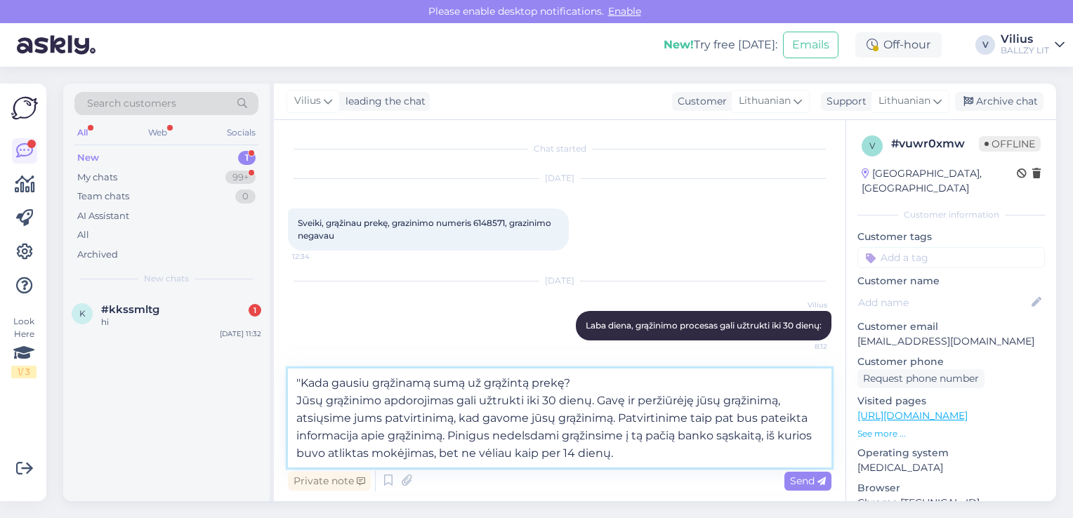
type textarea ""Kada gausiu grąžinamą sumą už grąžintą prekę? Jūsų grąžinimo apdorojimas gali …"
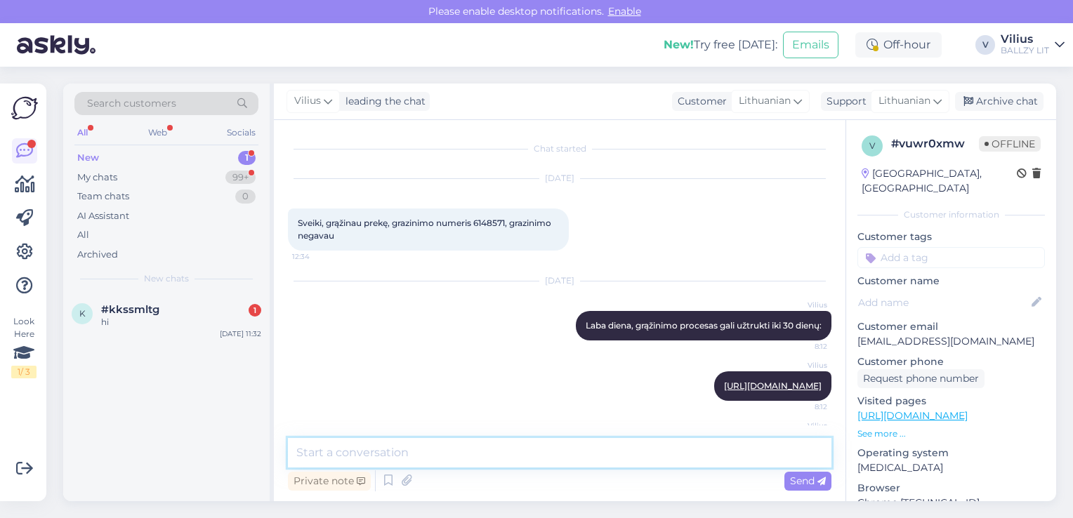
scroll to position [126, 0]
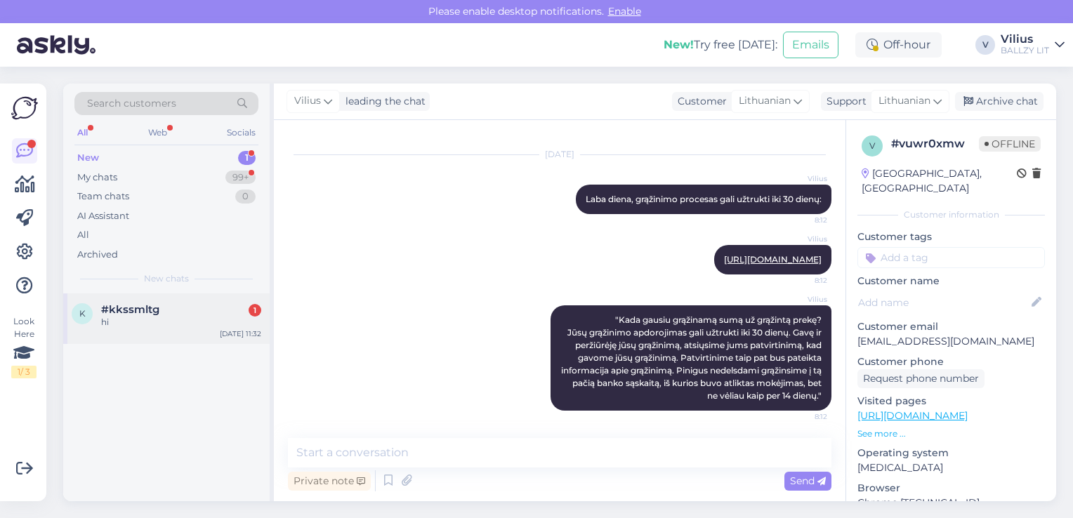
click at [133, 314] on span "#kkssmltg" at bounding box center [130, 309] width 58 height 13
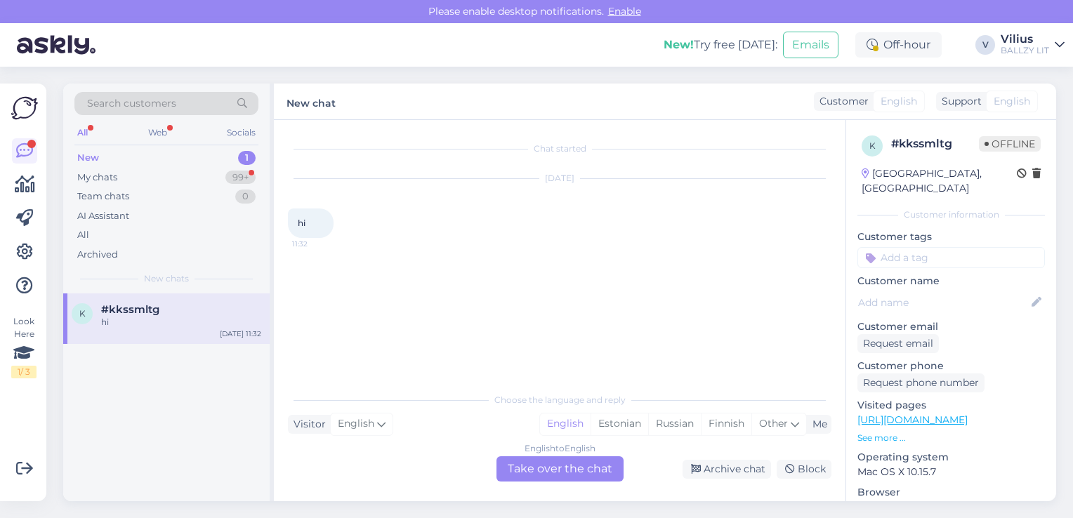
scroll to position [0, 0]
click at [559, 479] on div "English to English Take over the chat" at bounding box center [560, 469] width 127 height 25
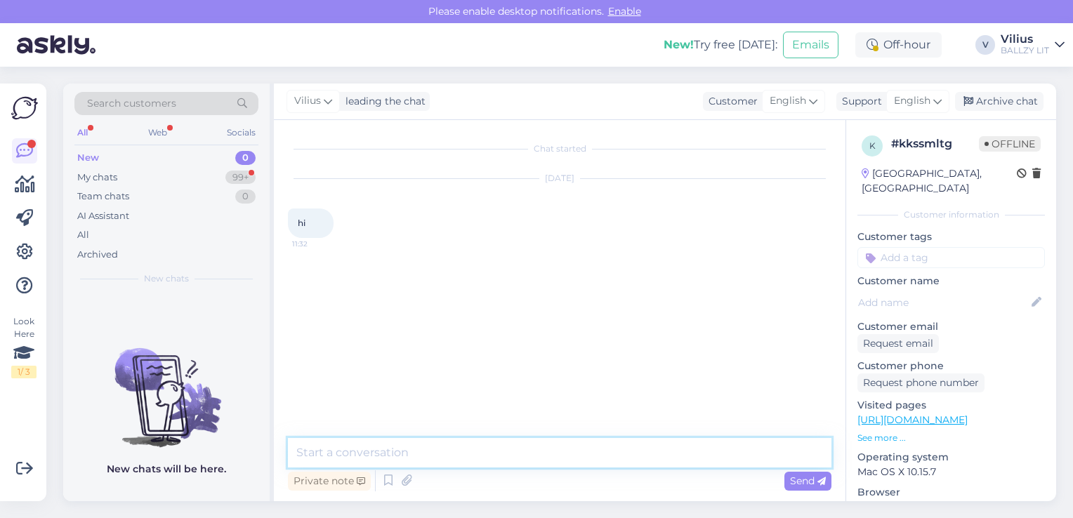
click at [504, 457] on textarea at bounding box center [560, 453] width 544 height 30
type textarea "Hello, do you need help?"
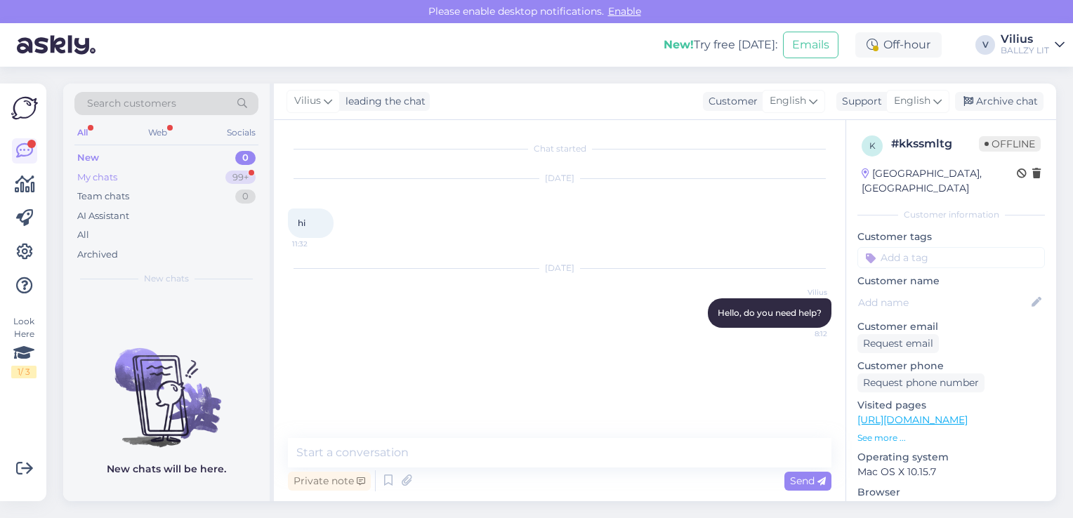
click at [148, 184] on div "My chats 99+" at bounding box center [166, 178] width 184 height 20
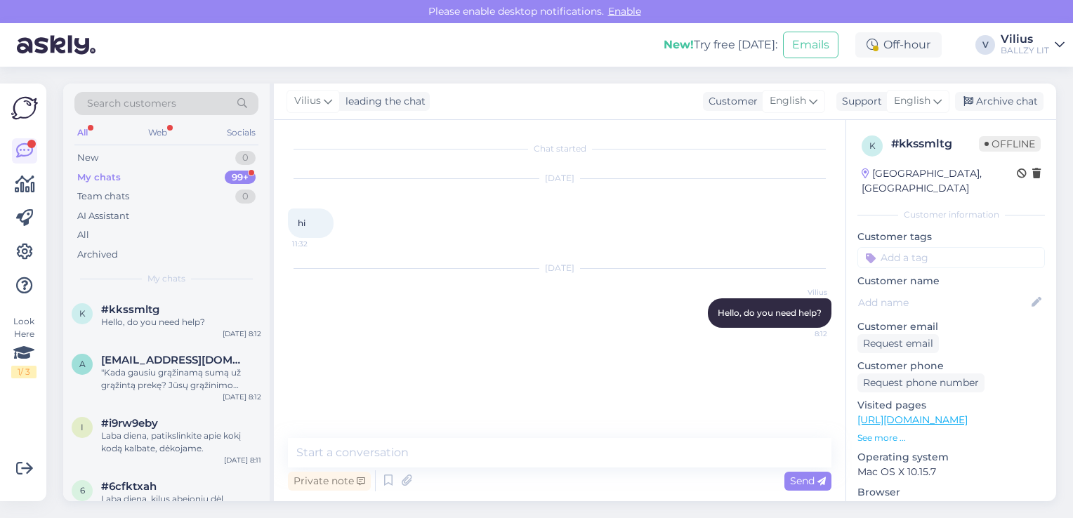
click at [129, 178] on div "My chats 99+" at bounding box center [166, 178] width 184 height 20
click at [167, 325] on div "Hello, do you need help?" at bounding box center [181, 322] width 160 height 13
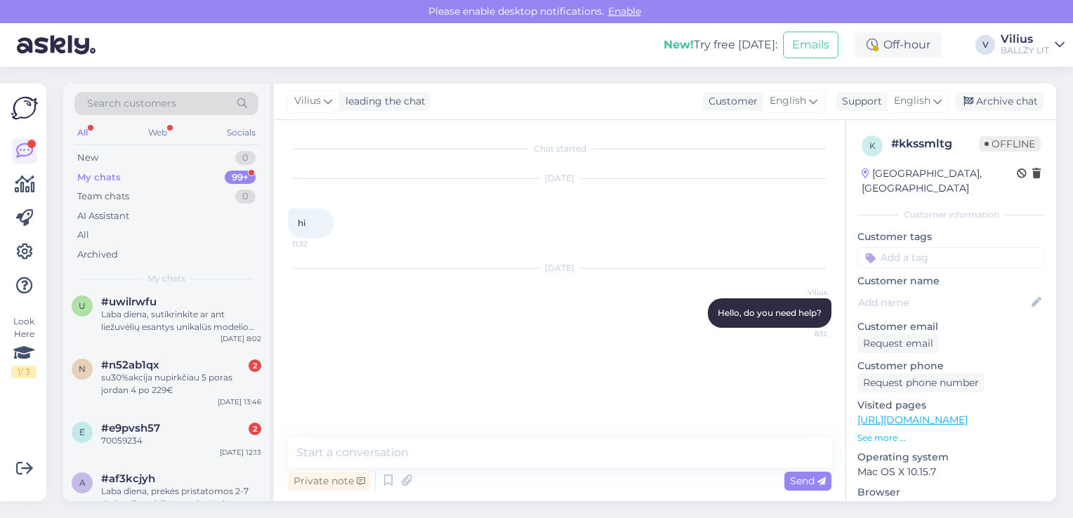
scroll to position [506, 0]
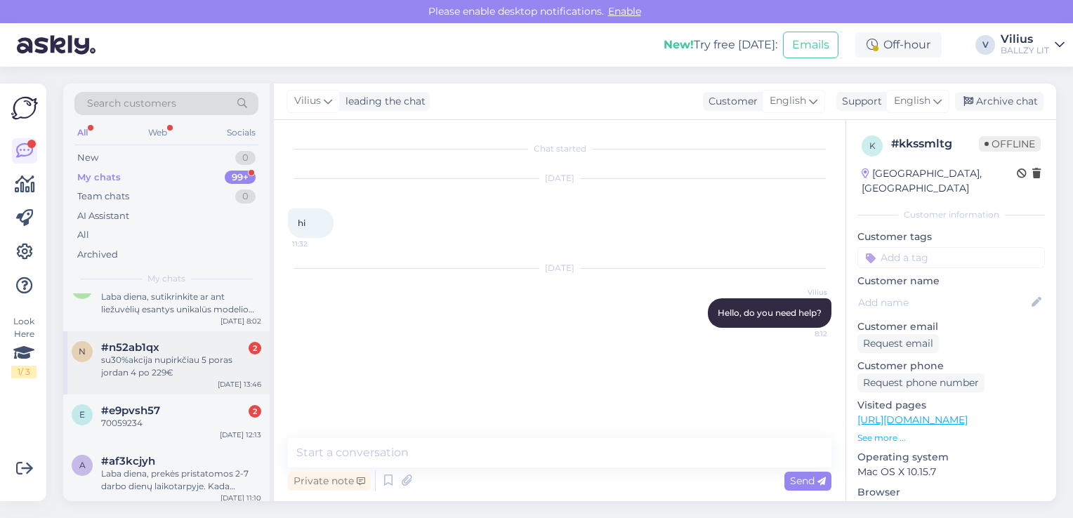
click at [185, 373] on div "su30%akcija nupirkčiau 5 poras jordan 4 po 229€" at bounding box center [181, 366] width 160 height 25
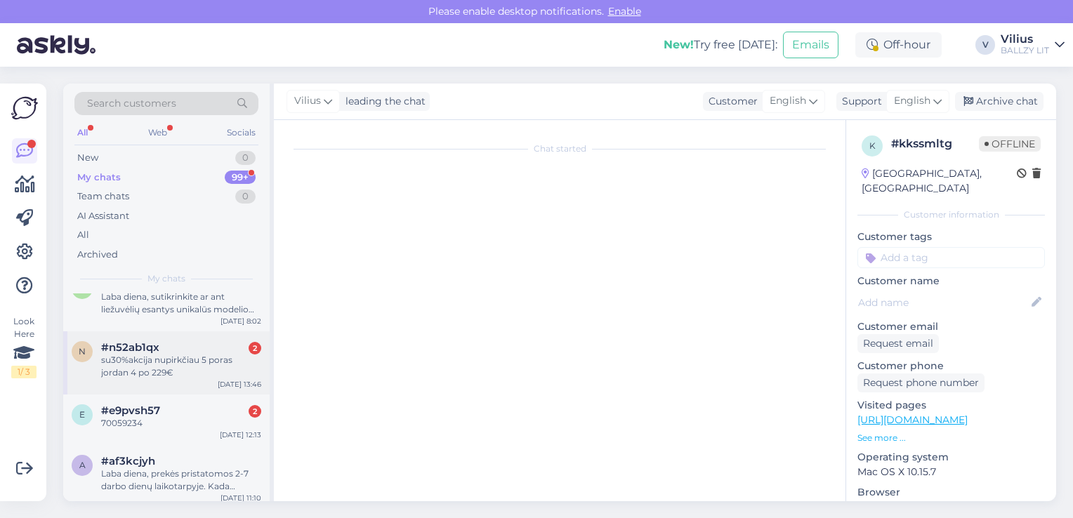
scroll to position [1019, 0]
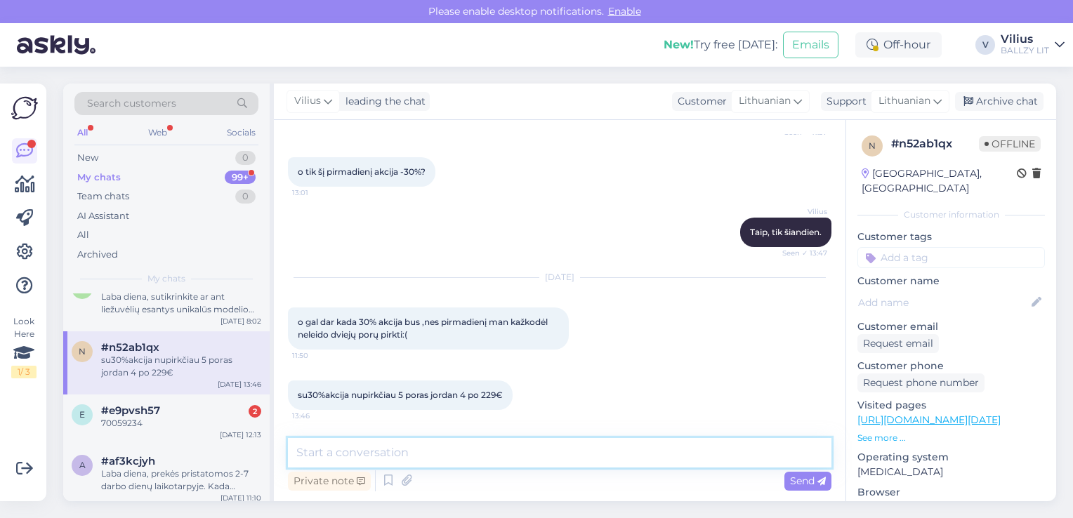
click at [494, 455] on textarea at bounding box center [560, 453] width 544 height 30
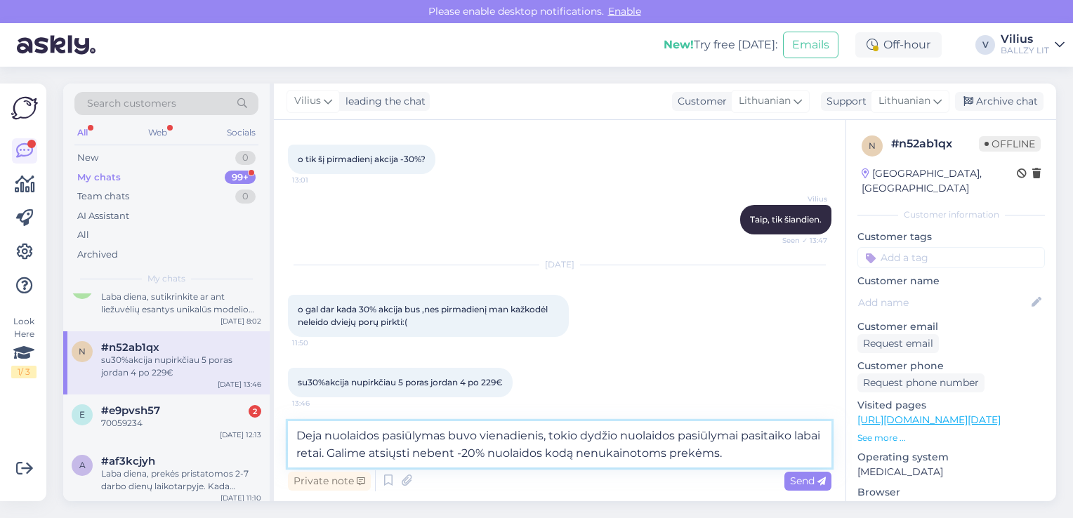
click at [454, 450] on textarea "Deja nuolaidos pasiūlymas buvo vienadienis, tokio dydžio nuolaidos pasiūlymai p…" at bounding box center [560, 444] width 544 height 46
type textarea "Deja nuolaidos pasiūlymas buvo vienadienis, tokio dydžio nuolaidos pasiūlymai p…"
click at [811, 476] on span "Send" at bounding box center [808, 481] width 36 height 13
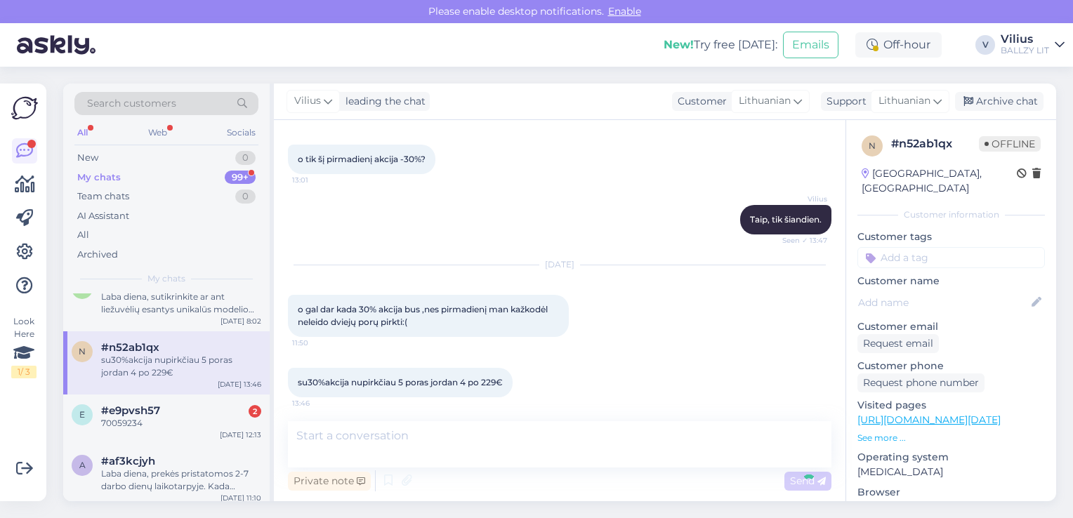
scroll to position [1146, 0]
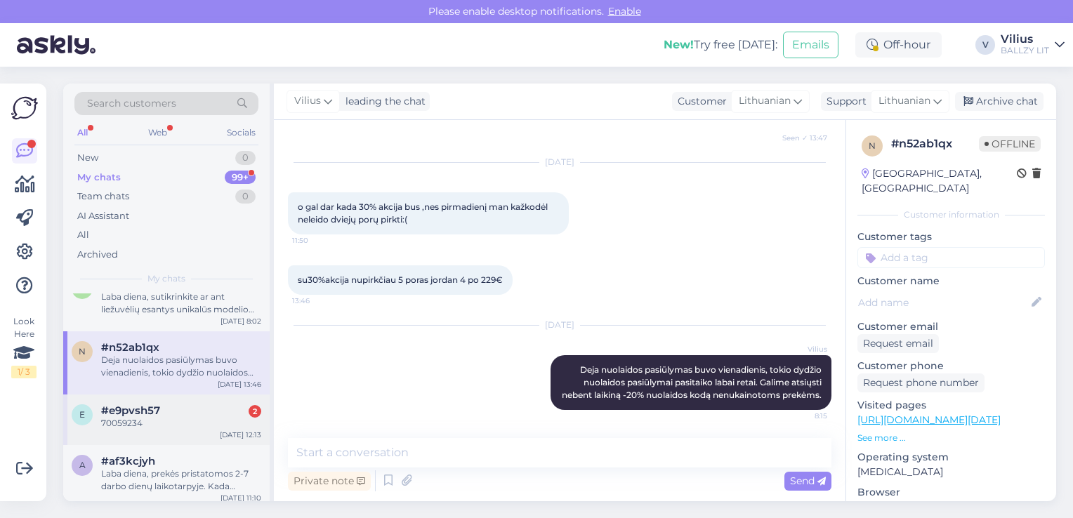
click at [178, 427] on div "70059234" at bounding box center [181, 423] width 160 height 13
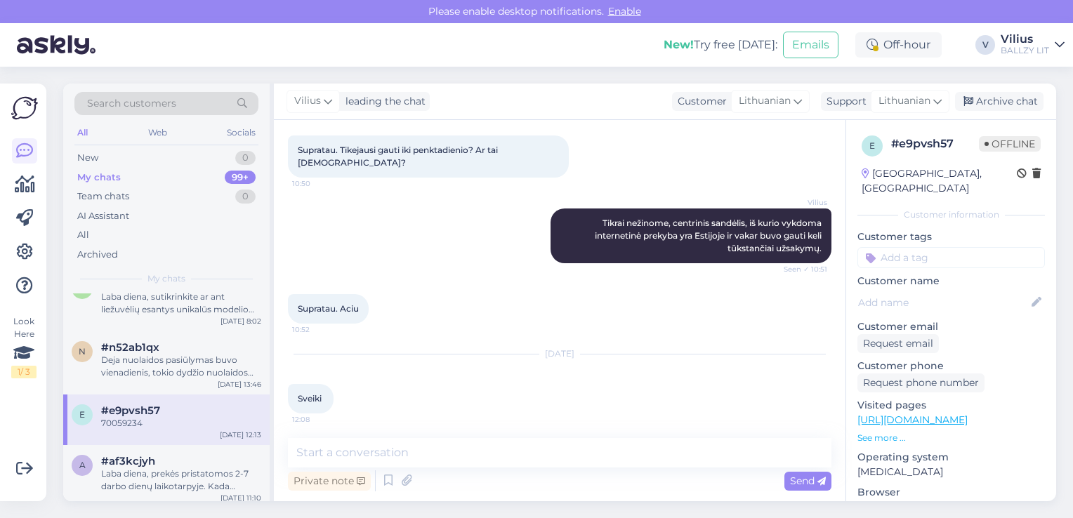
scroll to position [317, 0]
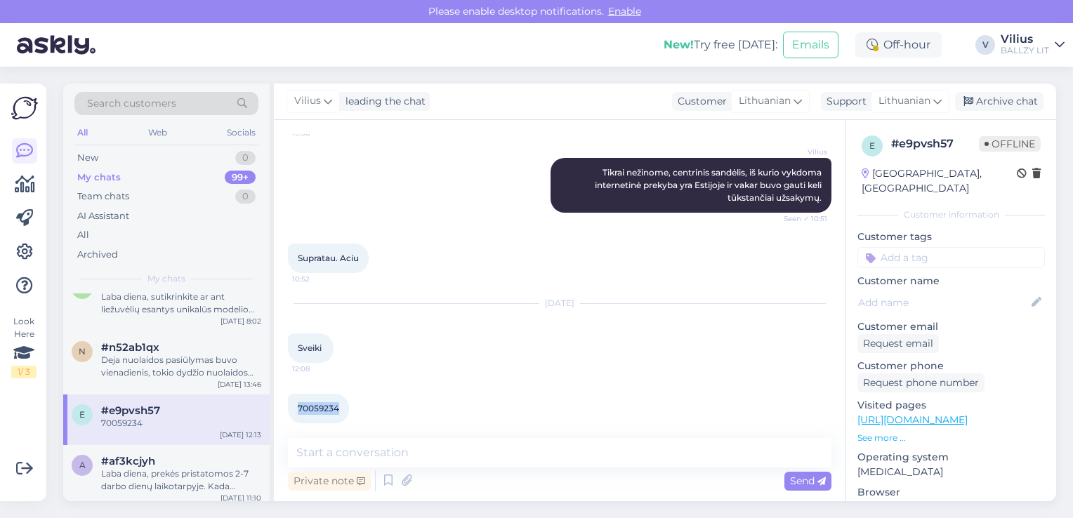
drag, startPoint x: 340, startPoint y: 398, endPoint x: 296, endPoint y: 398, distance: 44.3
click at [296, 398] on div "70059234 12:13" at bounding box center [318, 409] width 61 height 30
copy span "70059234"
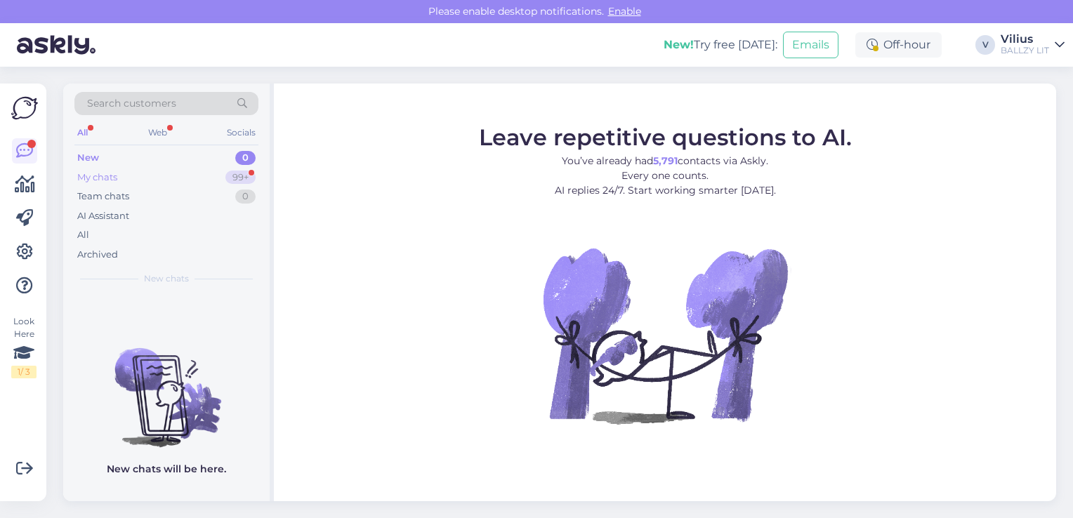
click at [143, 180] on div "My chats 99+" at bounding box center [166, 178] width 184 height 20
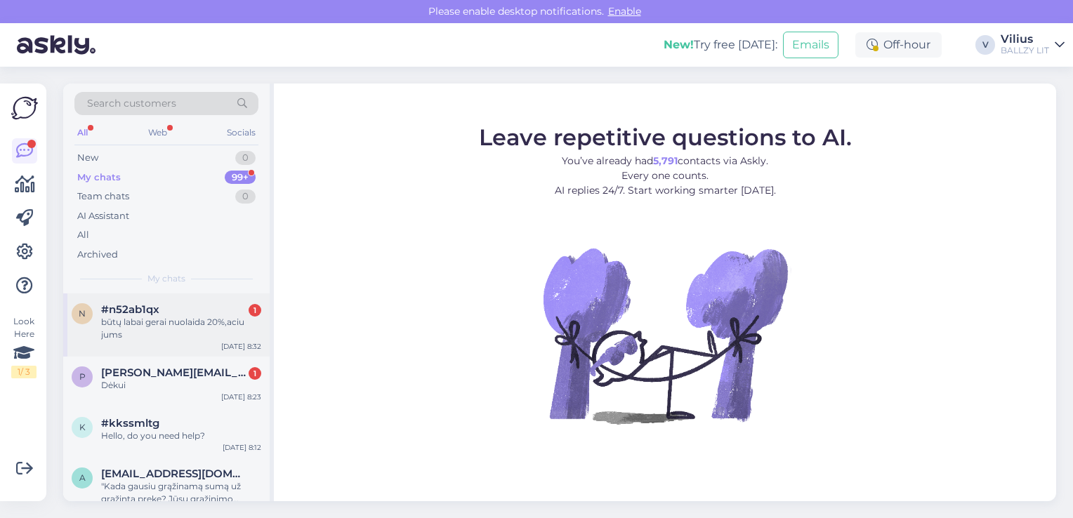
click at [166, 323] on div "būtų labai gerai nuolaida 20%,aciu jums" at bounding box center [181, 328] width 160 height 25
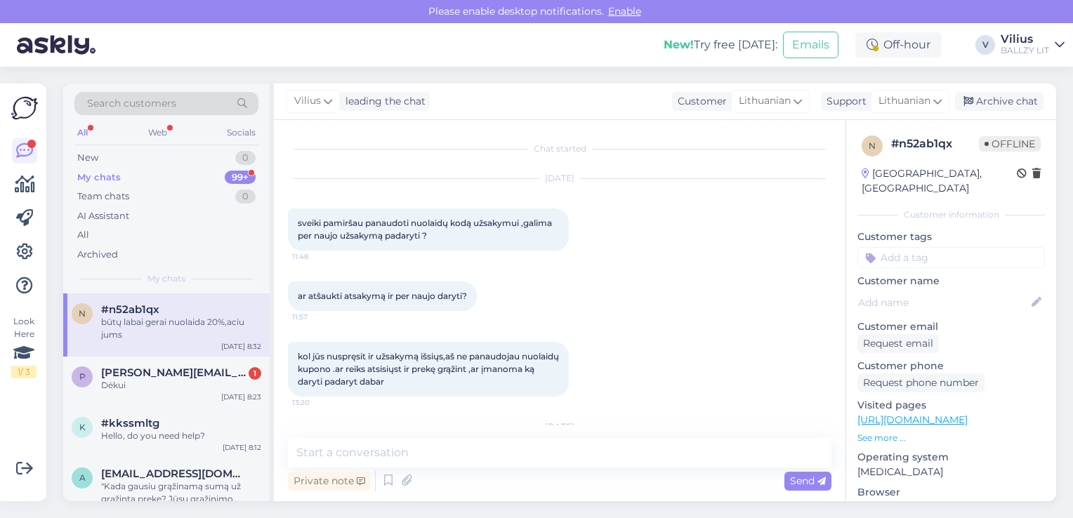
scroll to position [1207, 0]
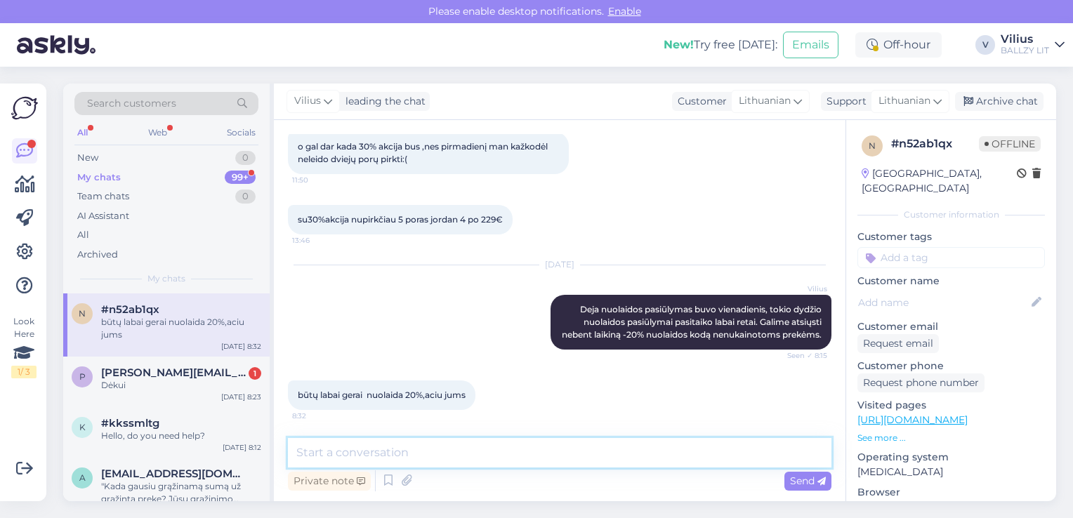
click at [450, 465] on textarea at bounding box center [560, 453] width 544 height 30
paste textarea "UMHD38124Q6K"
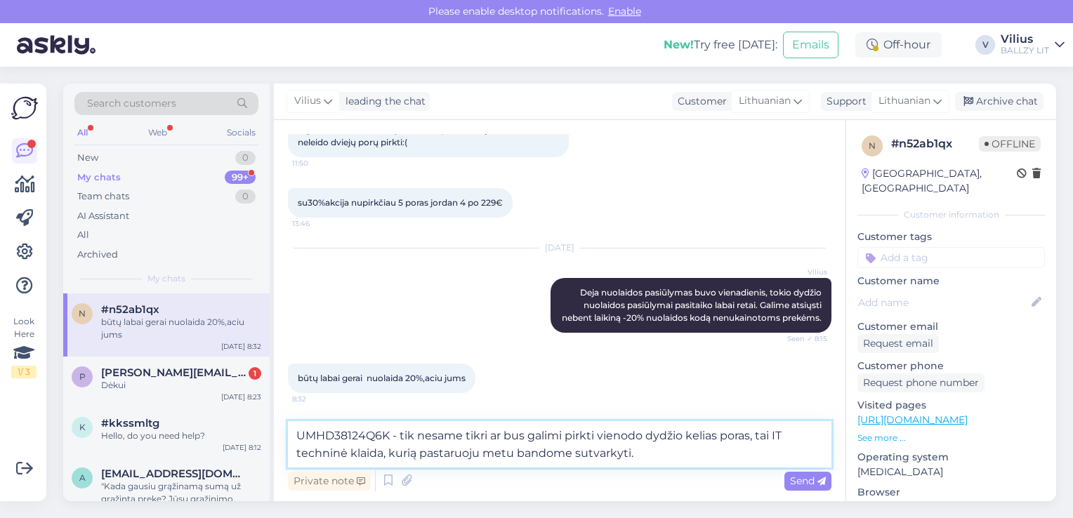
click at [565, 433] on textarea "UMHD38124Q6K - tik nesame tikri ar bus galimi pirkti vienodo dydžio kelias pora…" at bounding box center [560, 444] width 544 height 46
type textarea "UMHD38124Q6K - tik nesame tikri ar bus galima pirkti vienodo dydžio kelias pora…"
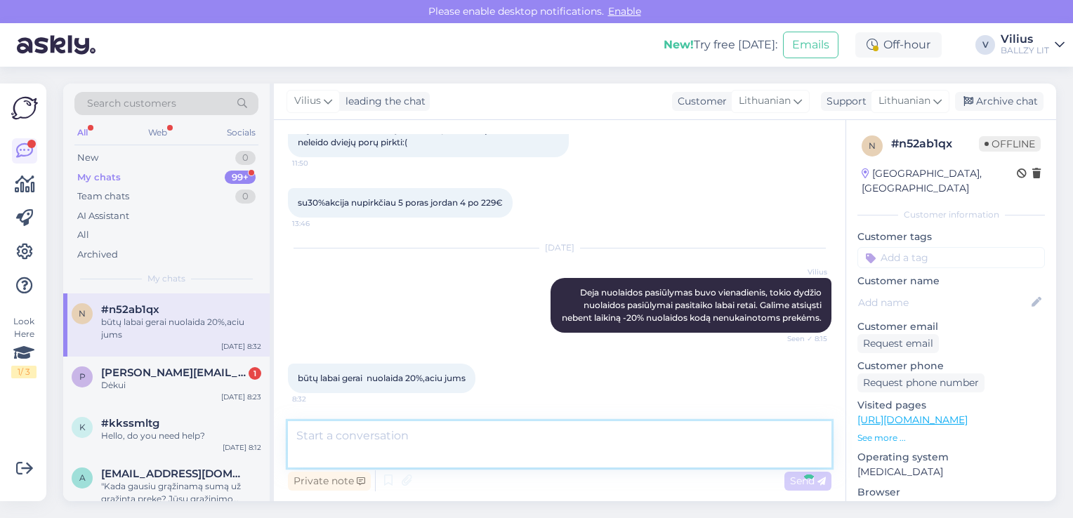
scroll to position [1292, 0]
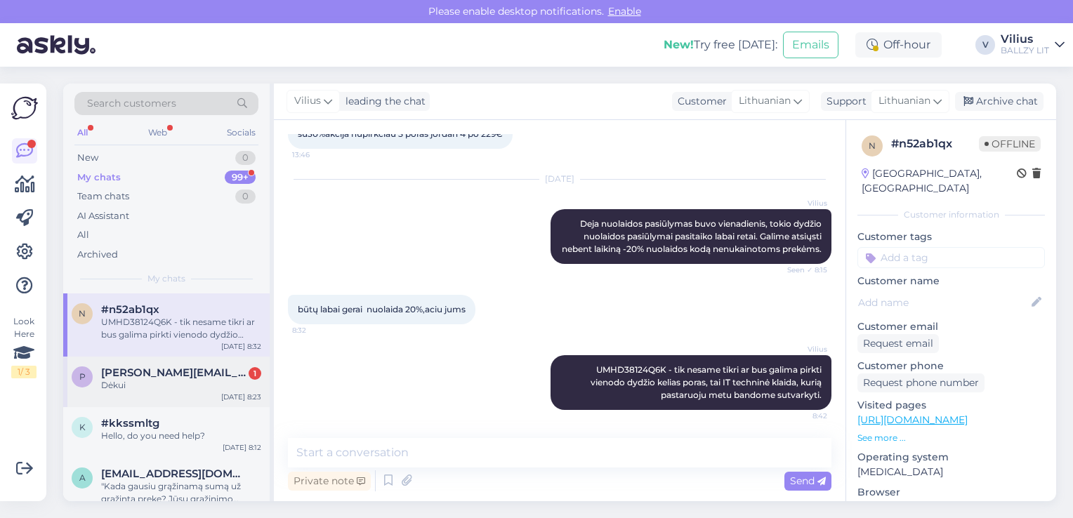
click at [168, 381] on div "Dėkui" at bounding box center [181, 385] width 160 height 13
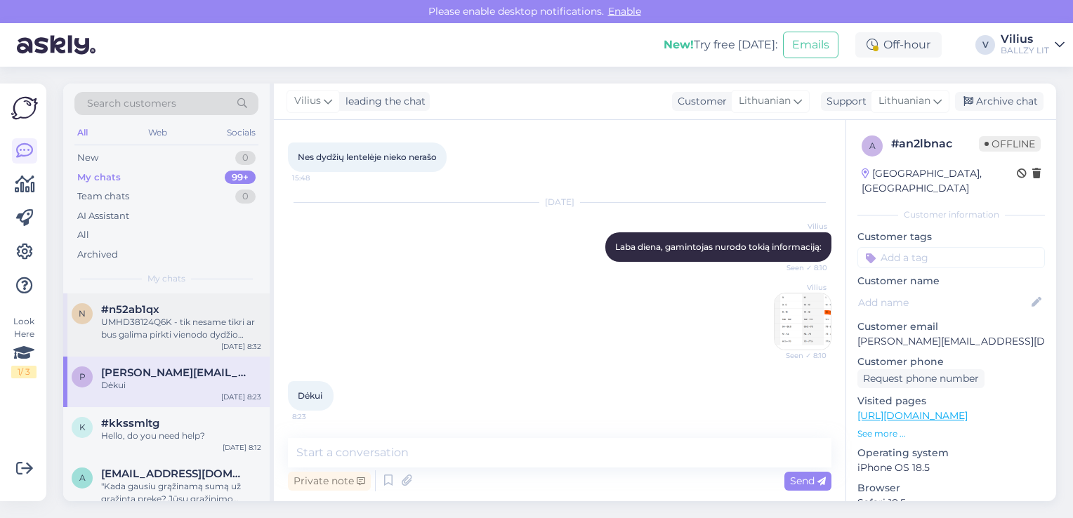
click at [166, 337] on div "UMHD38124Q6K - tik nesame tikri ar bus galima pirkti vienodo dydžio kelias pora…" at bounding box center [181, 328] width 160 height 25
